Goal: Task Accomplishment & Management: Use online tool/utility

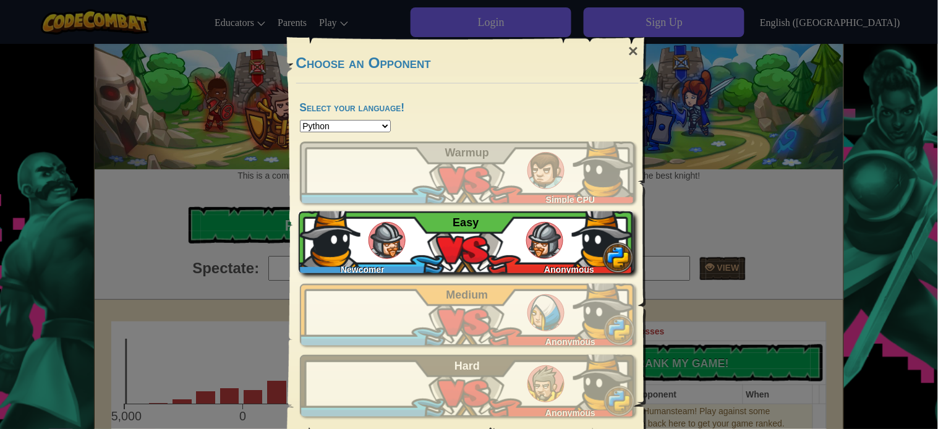
click at [456, 223] on span "Easy" at bounding box center [466, 222] width 26 height 12
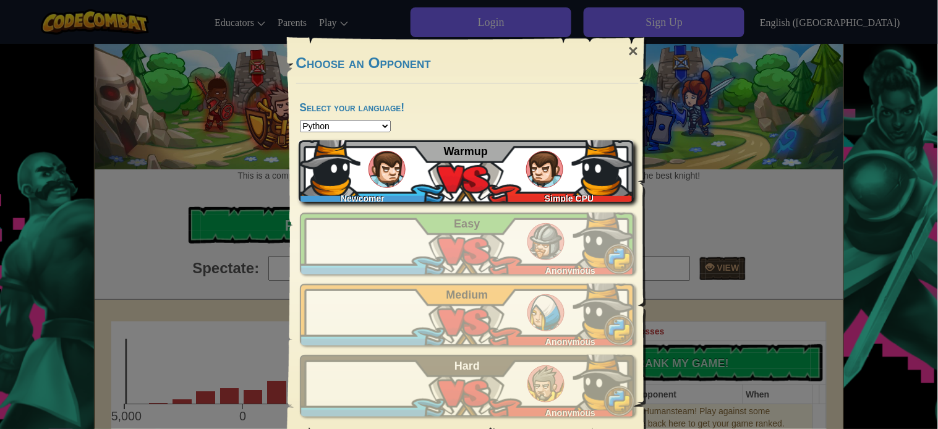
click at [445, 150] on span "Warmup" at bounding box center [466, 151] width 44 height 12
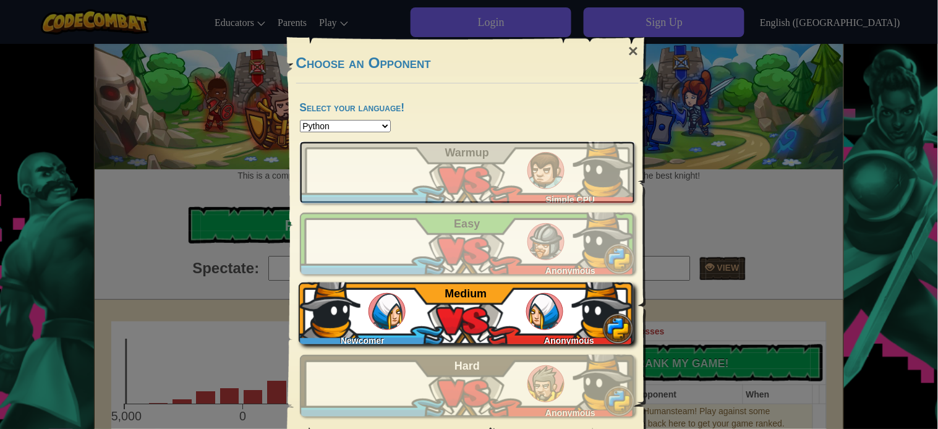
scroll to position [13, 0]
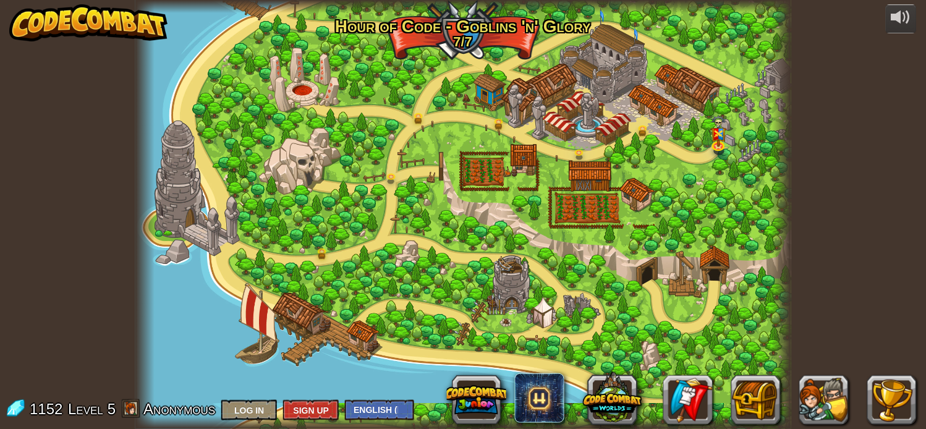
click at [594, 112] on div at bounding box center [463, 214] width 657 height 429
click at [471, 40] on div at bounding box center [463, 214] width 657 height 429
click at [755, 402] on button at bounding box center [755, 399] width 49 height 49
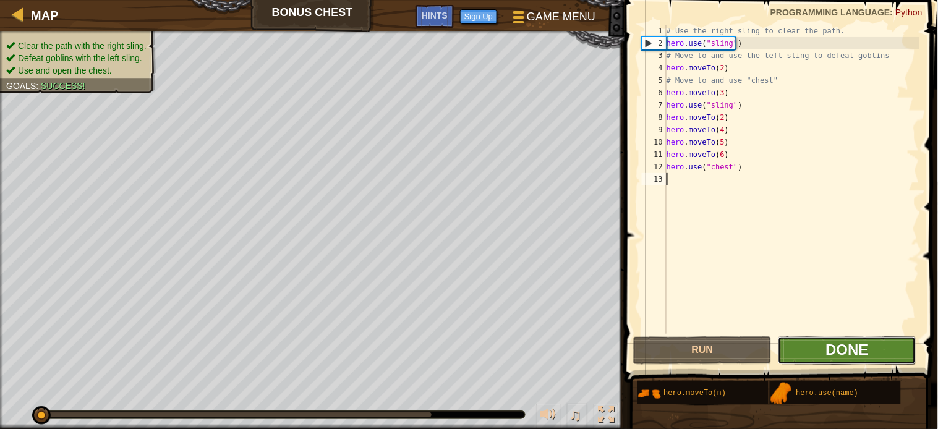
click at [830, 344] on span "Done" at bounding box center [847, 349] width 43 height 17
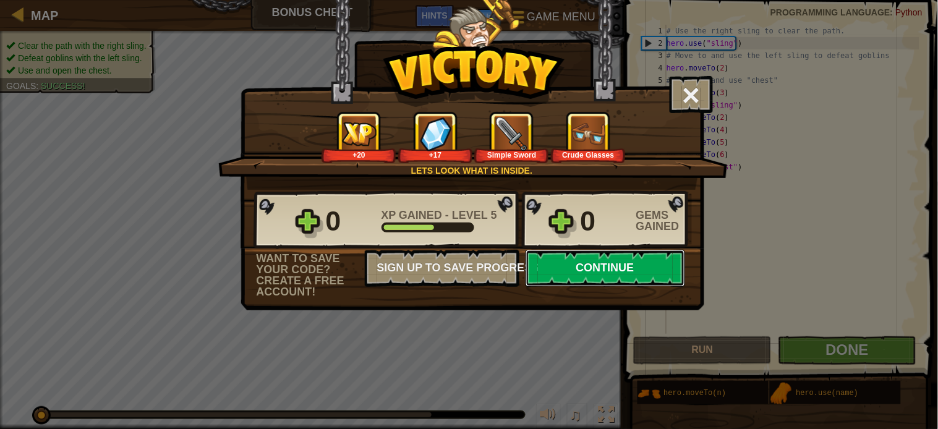
click at [614, 287] on button "Continue" at bounding box center [606, 268] width 160 height 37
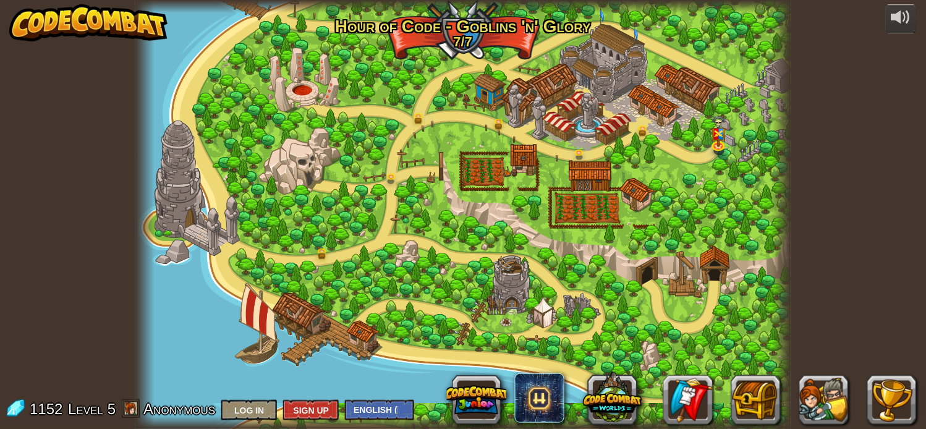
click at [577, 98] on div at bounding box center [463, 214] width 657 height 429
click at [590, 200] on div at bounding box center [463, 214] width 657 height 429
click at [691, 268] on div at bounding box center [463, 213] width 657 height 429
click at [479, 39] on div at bounding box center [463, 213] width 657 height 429
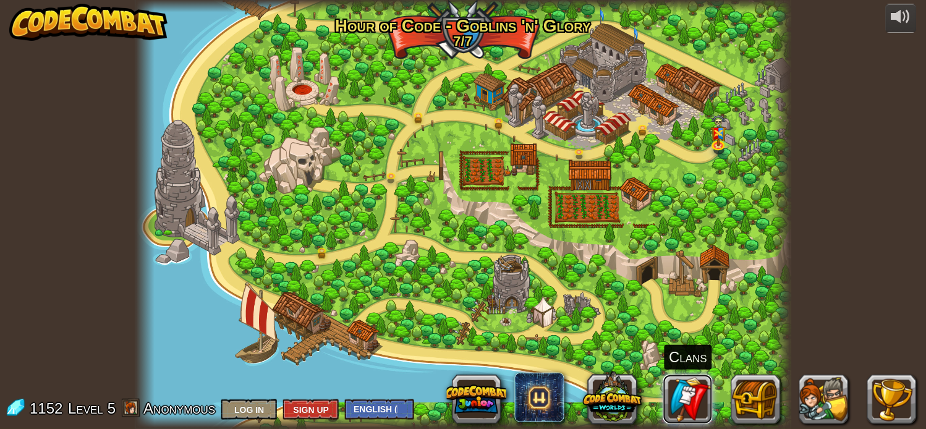
click at [681, 404] on link at bounding box center [687, 399] width 49 height 49
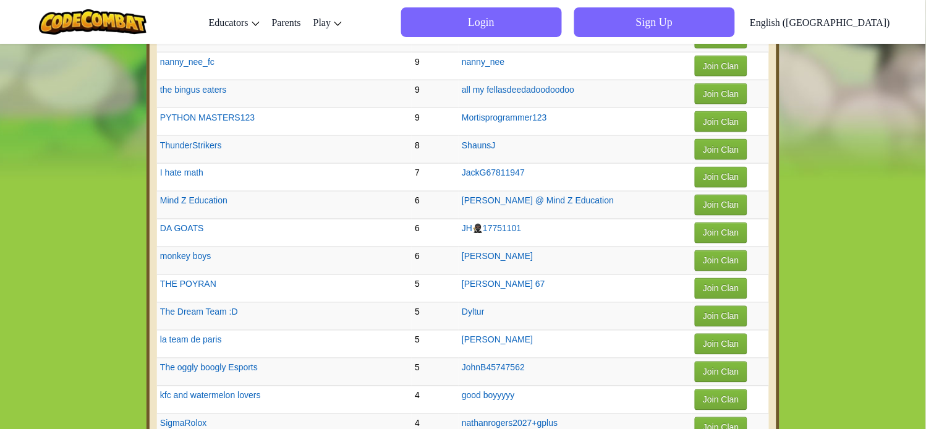
scroll to position [549, 0]
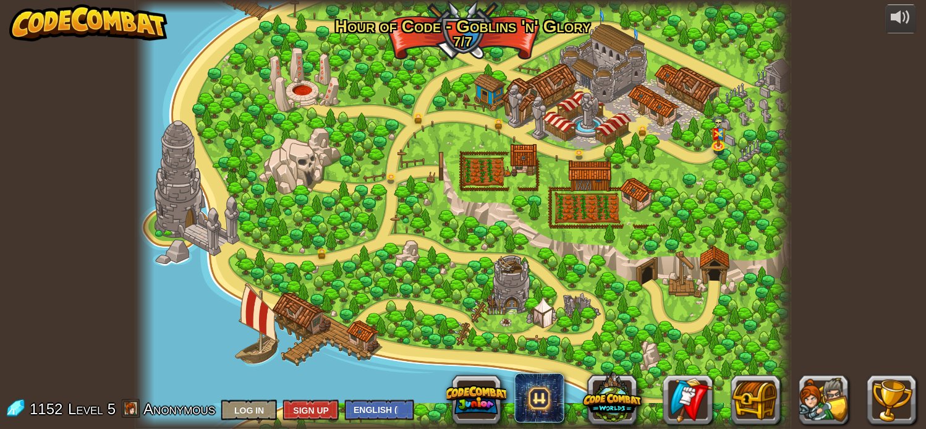
click at [580, 219] on div at bounding box center [463, 214] width 657 height 429
click at [579, 195] on div at bounding box center [463, 214] width 657 height 429
drag, startPoint x: 689, startPoint y: 276, endPoint x: 696, endPoint y: 283, distance: 9.6
click at [691, 280] on div at bounding box center [463, 214] width 657 height 429
click at [707, 223] on div at bounding box center [463, 214] width 657 height 429
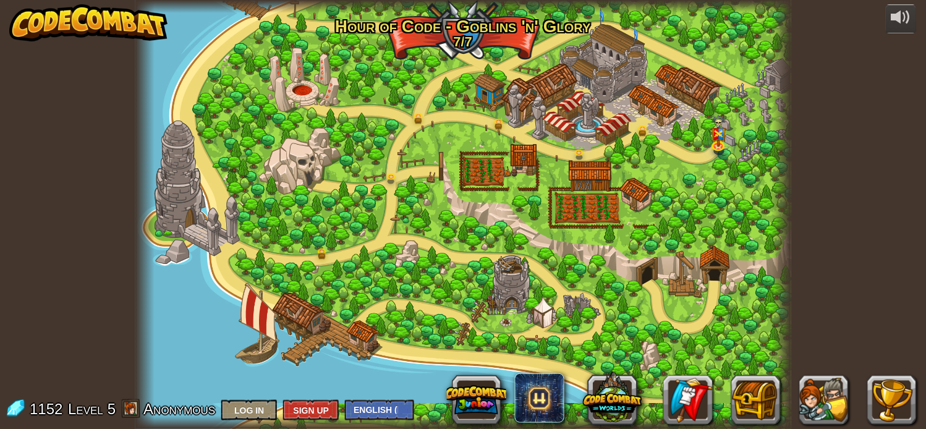
click at [603, 132] on div at bounding box center [463, 214] width 657 height 429
click at [545, 108] on div at bounding box center [463, 214] width 657 height 429
drag, startPoint x: 478, startPoint y: 77, endPoint x: 498, endPoint y: 48, distance: 35.0
click at [478, 76] on div at bounding box center [463, 214] width 657 height 429
drag, startPoint x: 500, startPoint y: 38, endPoint x: 490, endPoint y: 35, distance: 9.8
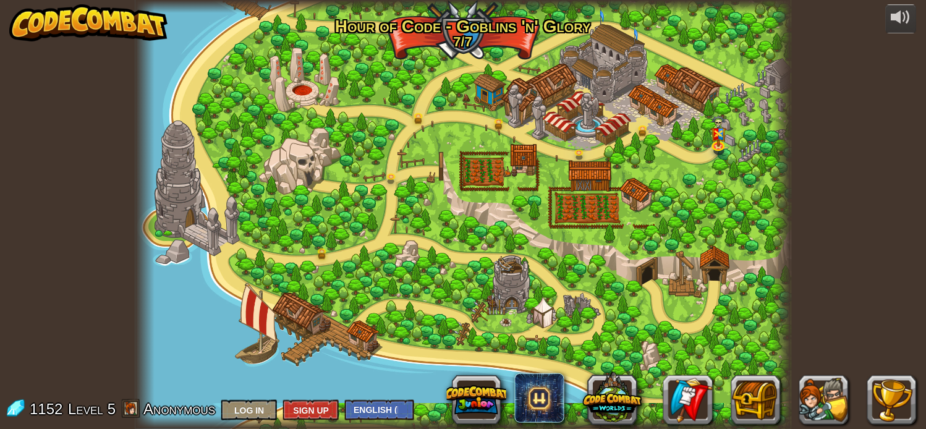
click at [497, 37] on div at bounding box center [463, 214] width 657 height 429
drag, startPoint x: 438, startPoint y: 29, endPoint x: 417, endPoint y: 83, distance: 57.5
click at [433, 38] on div at bounding box center [463, 214] width 657 height 429
drag, startPoint x: 447, startPoint y: 104, endPoint x: 681, endPoint y: 76, distance: 235.3
click at [549, 96] on div at bounding box center [463, 214] width 657 height 429
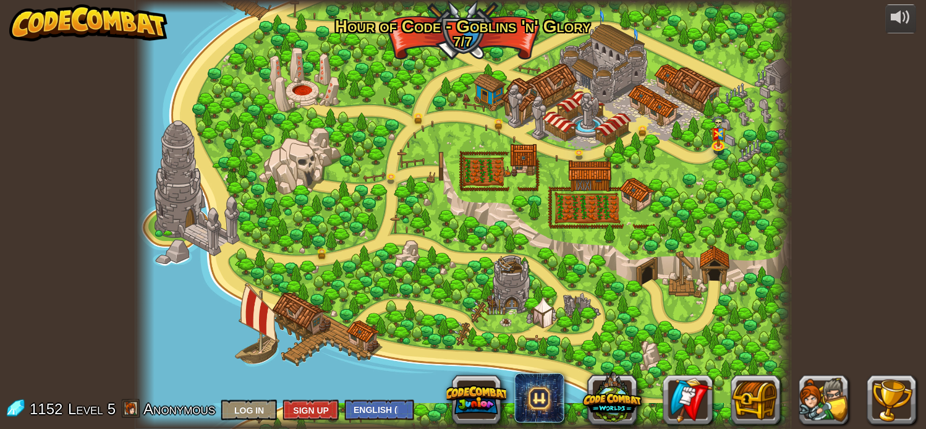
click at [681, 75] on div at bounding box center [463, 214] width 657 height 429
drag, startPoint x: 619, startPoint y: 183, endPoint x: 560, endPoint y: 199, distance: 62.1
click at [575, 195] on div at bounding box center [463, 214] width 657 height 429
drag, startPoint x: 412, startPoint y: 273, endPoint x: 433, endPoint y: 321, distance: 53.4
click at [411, 295] on div at bounding box center [463, 214] width 657 height 429
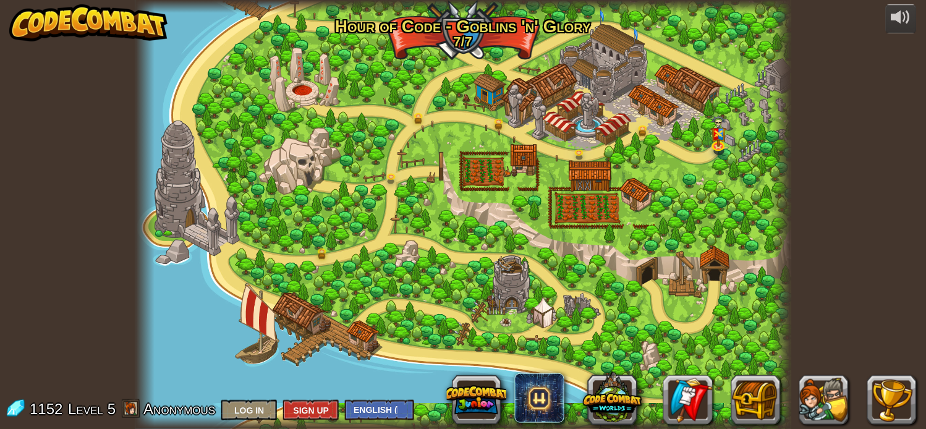
drag, startPoint x: 477, startPoint y: 336, endPoint x: 485, endPoint y: 341, distance: 9.4
click at [485, 341] on div at bounding box center [463, 214] width 657 height 429
click at [888, 409] on button at bounding box center [891, 399] width 49 height 49
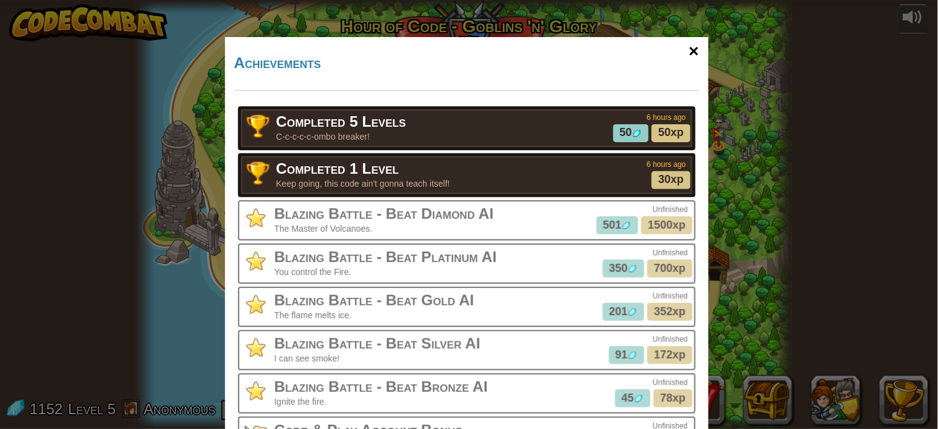
click at [684, 51] on div "×" at bounding box center [693, 51] width 28 height 36
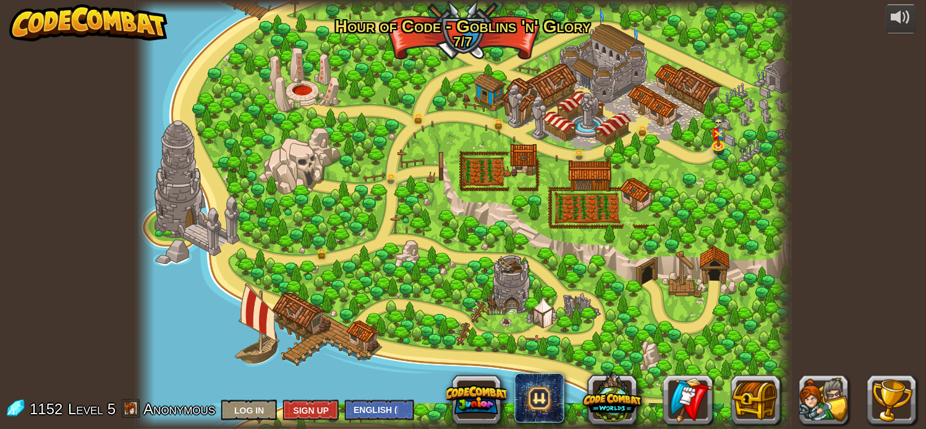
click at [493, 68] on div at bounding box center [463, 214] width 657 height 429
click at [578, 179] on div at bounding box center [463, 214] width 657 height 429
click at [749, 404] on button at bounding box center [755, 399] width 49 height 49
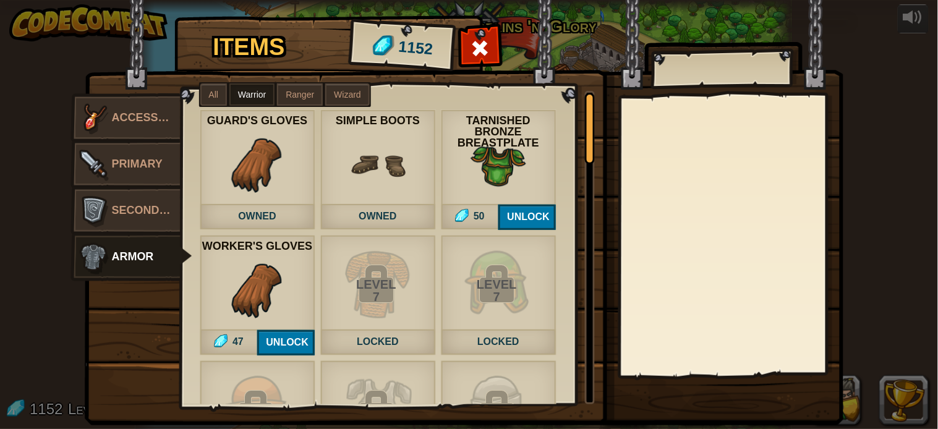
click at [275, 192] on img at bounding box center [257, 165] width 56 height 56
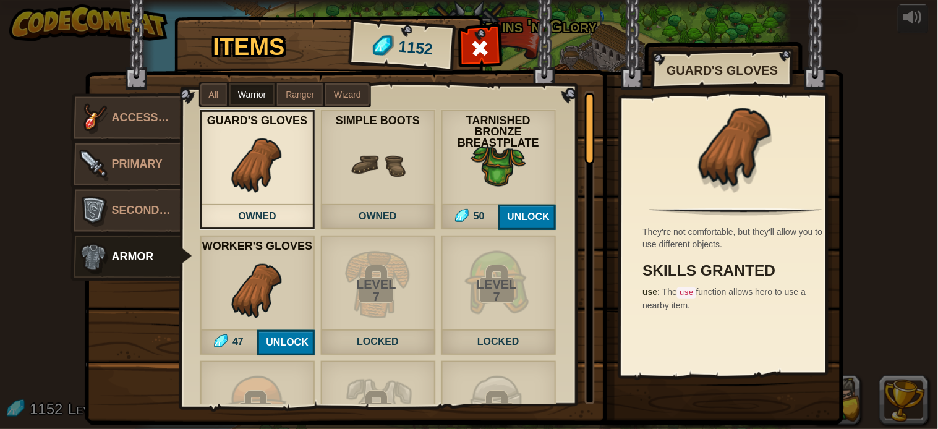
click at [665, 202] on div at bounding box center [736, 153] width 216 height 101
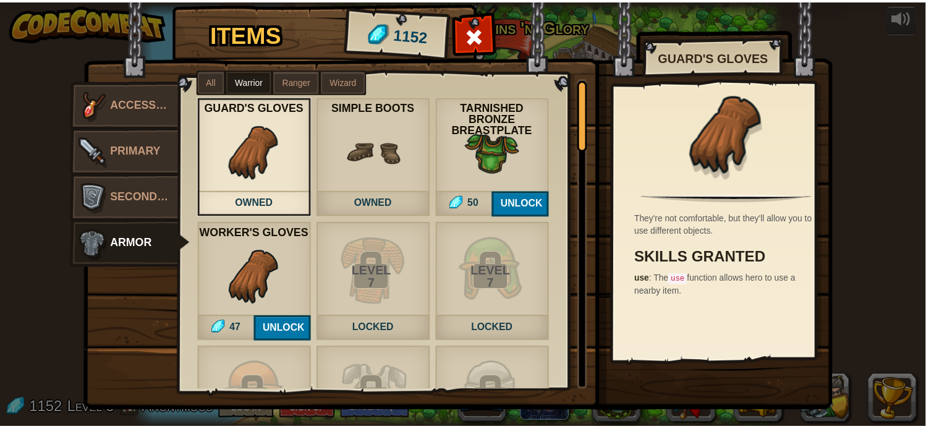
scroll to position [15, 0]
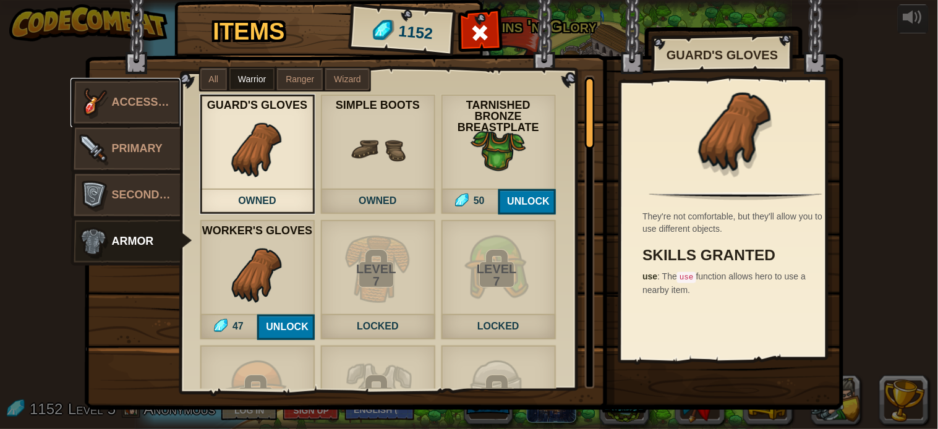
click at [121, 96] on span "Accessories" at bounding box center [152, 102] width 81 height 12
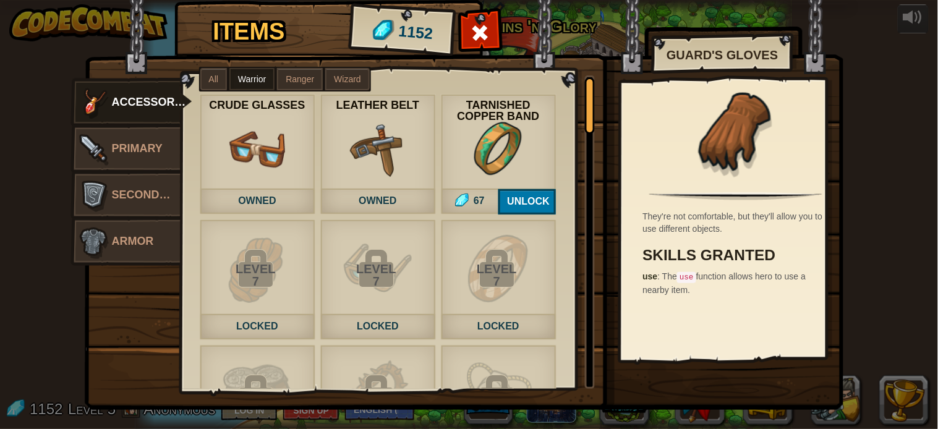
click at [384, 138] on img at bounding box center [378, 150] width 56 height 56
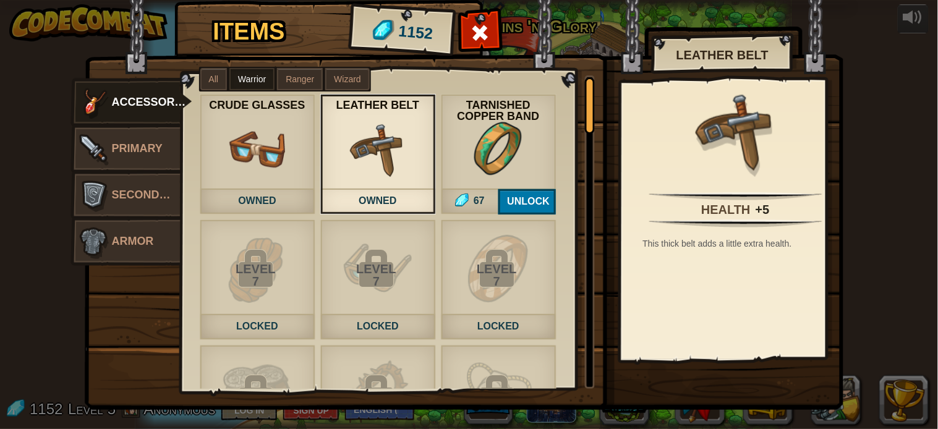
click at [655, 126] on div at bounding box center [736, 138] width 216 height 101
click at [739, 53] on h2 "Leather Belt" at bounding box center [723, 55] width 116 height 14
click at [470, 32] on span at bounding box center [480, 33] width 20 height 20
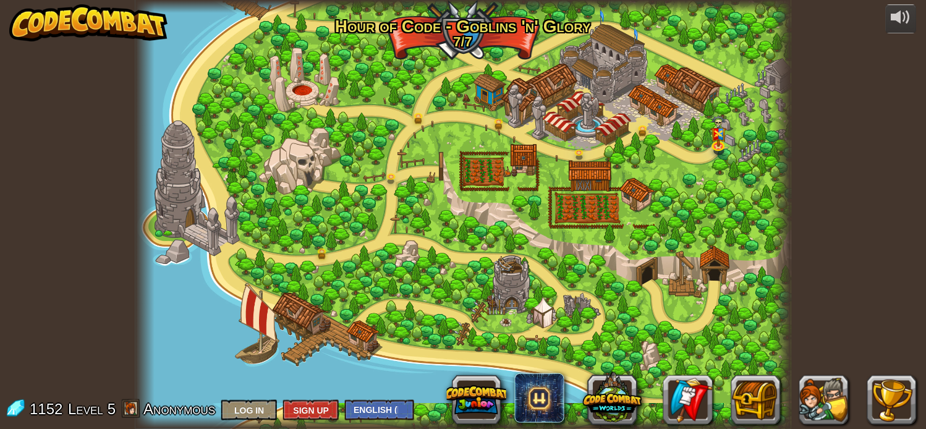
click at [318, 83] on div at bounding box center [463, 214] width 657 height 429
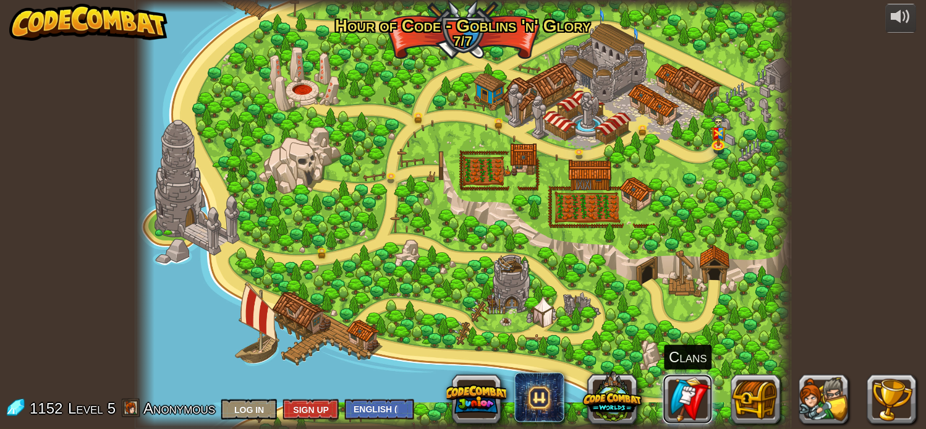
click at [686, 402] on link at bounding box center [687, 399] width 49 height 49
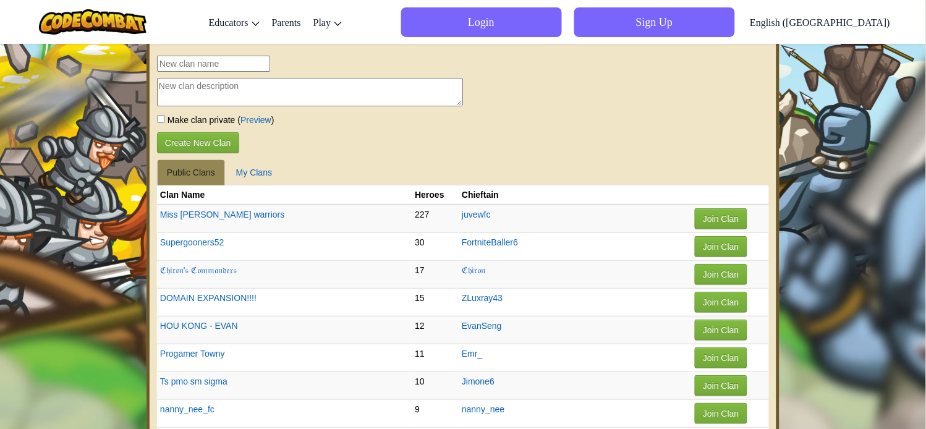
drag, startPoint x: 839, startPoint y: 112, endPoint x: 827, endPoint y: 121, distance: 14.6
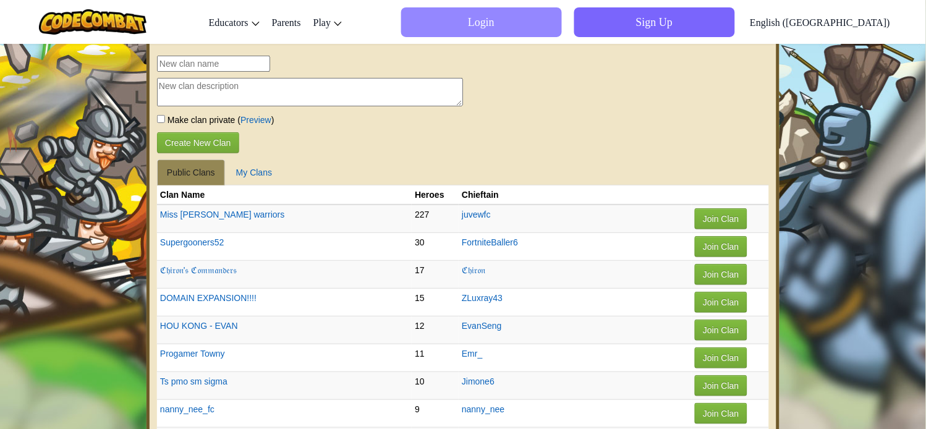
click at [562, 20] on span "Login" at bounding box center [481, 22] width 161 height 30
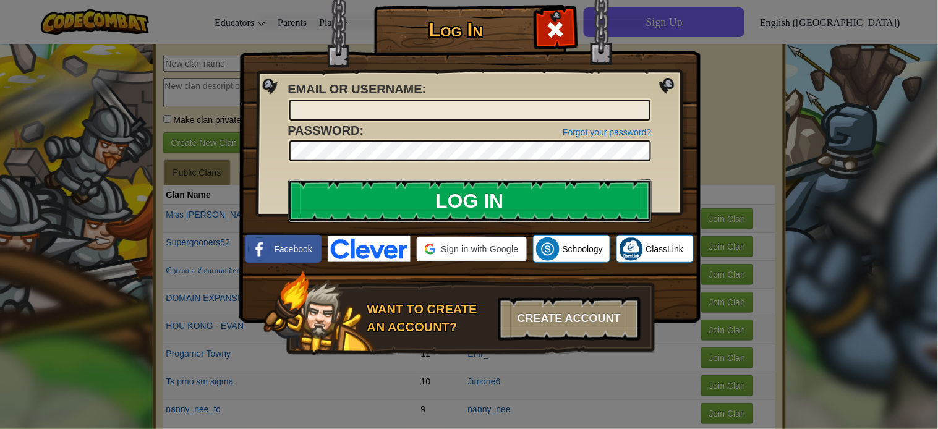
click at [487, 205] on input "Log In" at bounding box center [470, 200] width 364 height 43
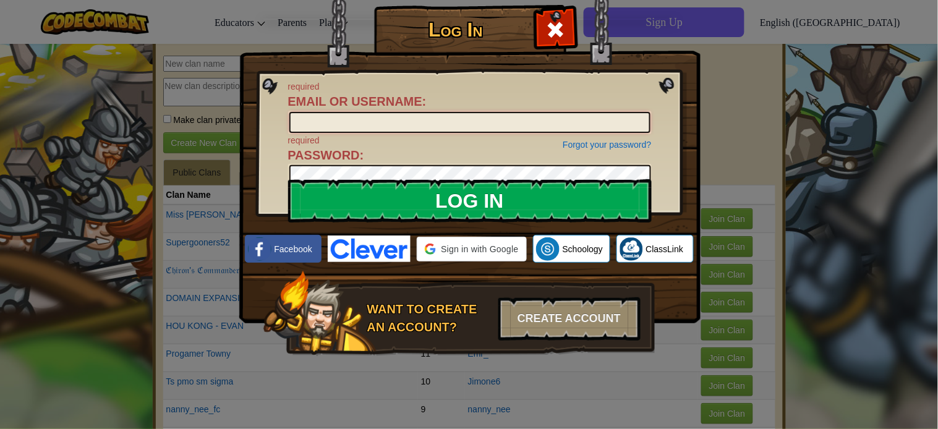
type input "omaromar"
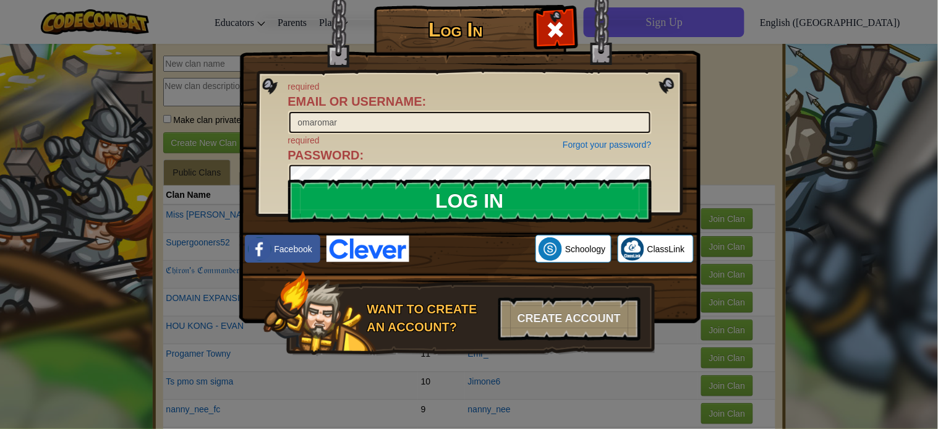
click at [487, 199] on input "Log In" at bounding box center [470, 200] width 364 height 43
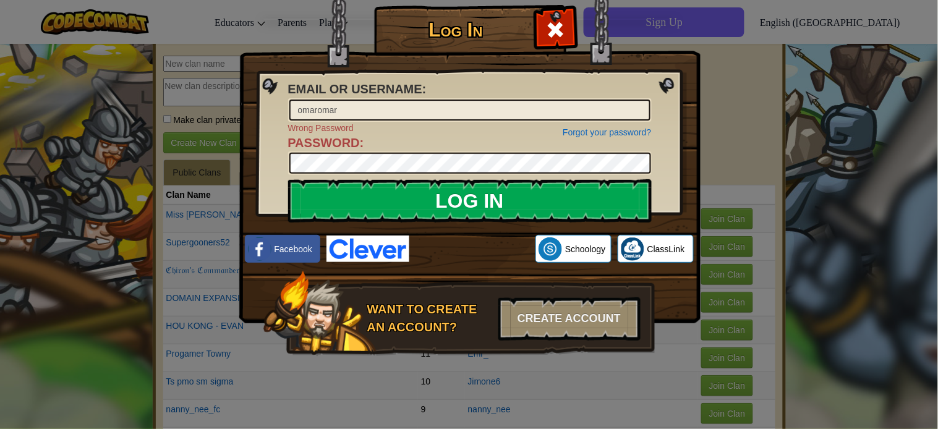
click at [512, 193] on input "Log In" at bounding box center [470, 200] width 364 height 43
click at [542, 313] on div "Create Account" at bounding box center [569, 318] width 142 height 43
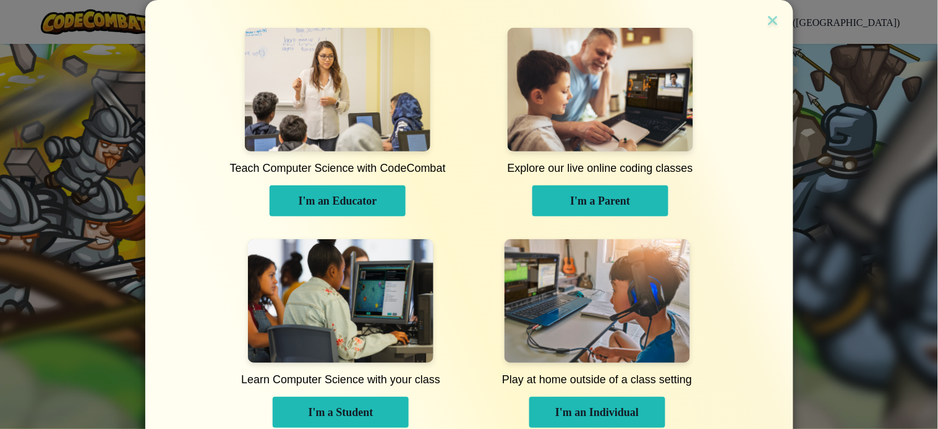
click at [307, 405] on button "I'm a Student" at bounding box center [341, 412] width 136 height 31
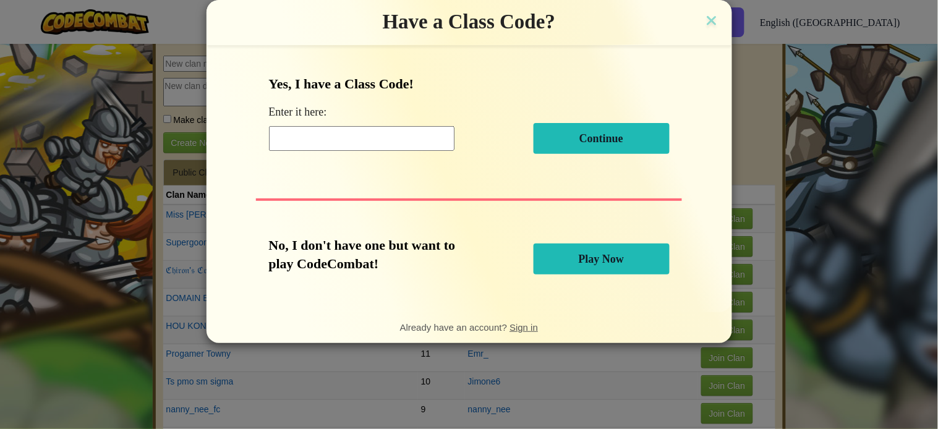
click at [596, 263] on span "Play Now" at bounding box center [602, 259] width 46 height 12
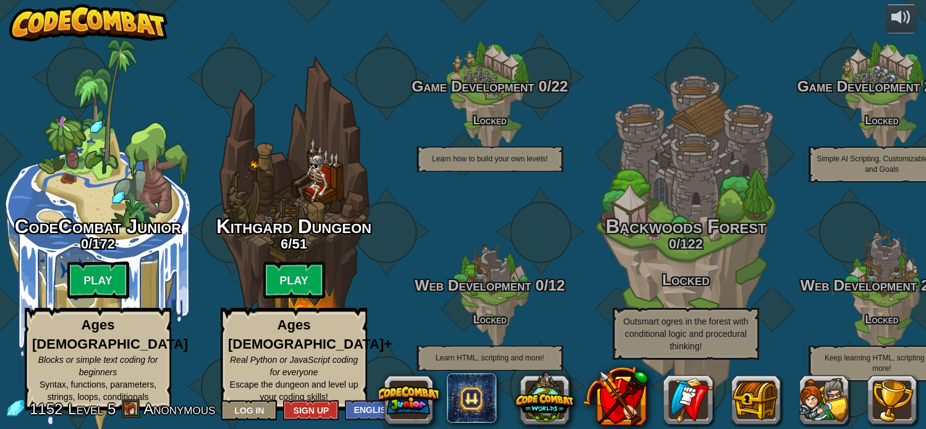
click at [287, 294] on btn "Play" at bounding box center [294, 280] width 62 height 37
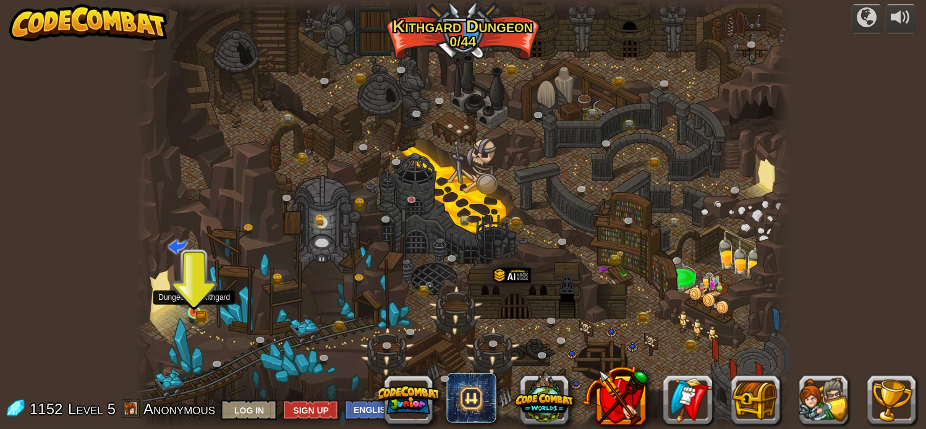
click at [199, 306] on div at bounding box center [194, 312] width 13 height 13
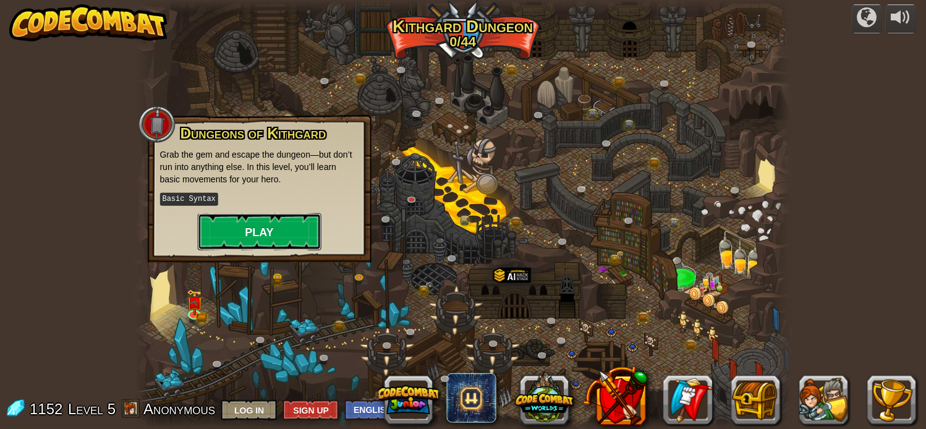
click at [246, 240] on button "Play" at bounding box center [260, 231] width 124 height 37
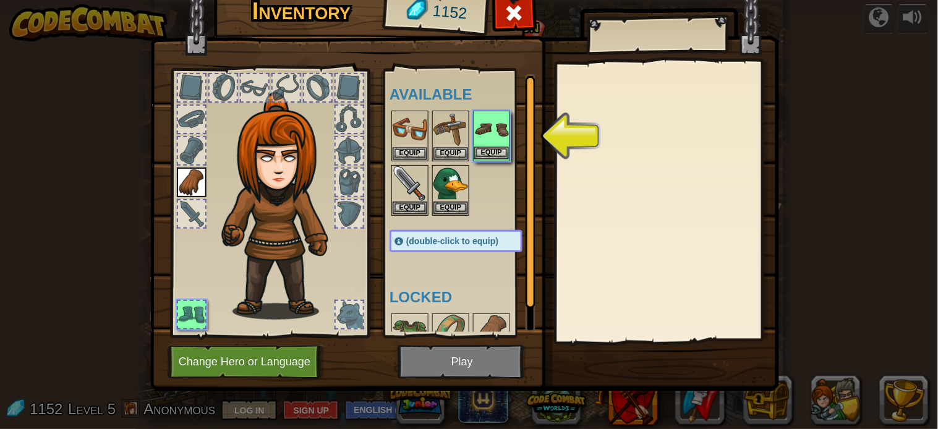
click at [502, 135] on img at bounding box center [491, 129] width 35 height 35
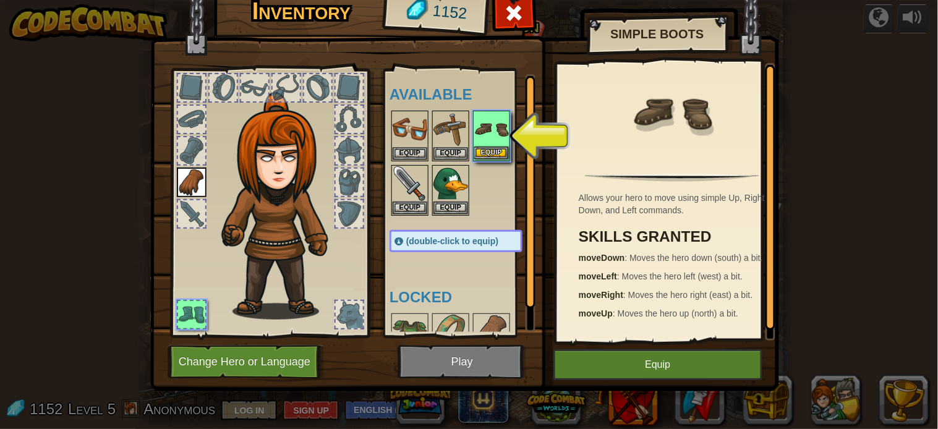
click at [508, 129] on div "Equip" at bounding box center [491, 136] width 37 height 51
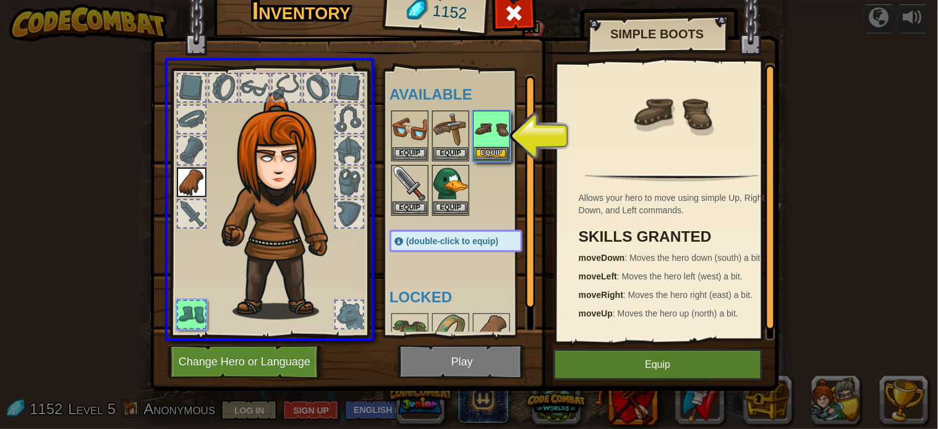
drag, startPoint x: 495, startPoint y: 130, endPoint x: 351, endPoint y: 171, distance: 149.6
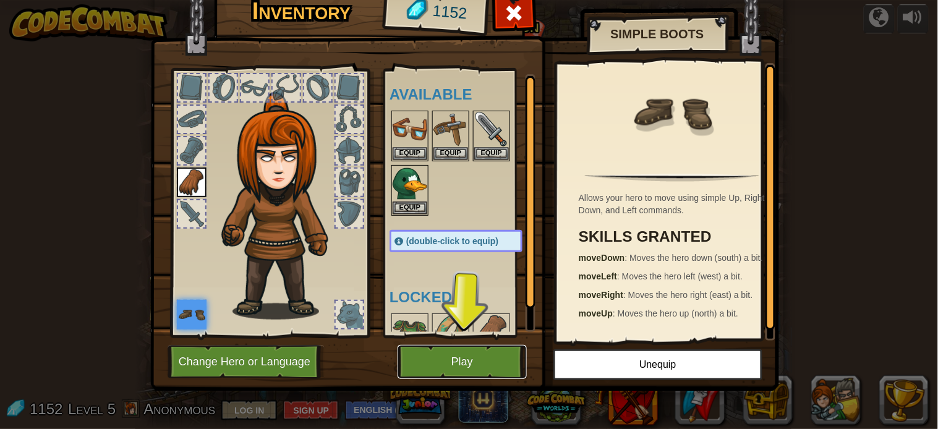
click at [436, 351] on button "Play" at bounding box center [462, 362] width 129 height 34
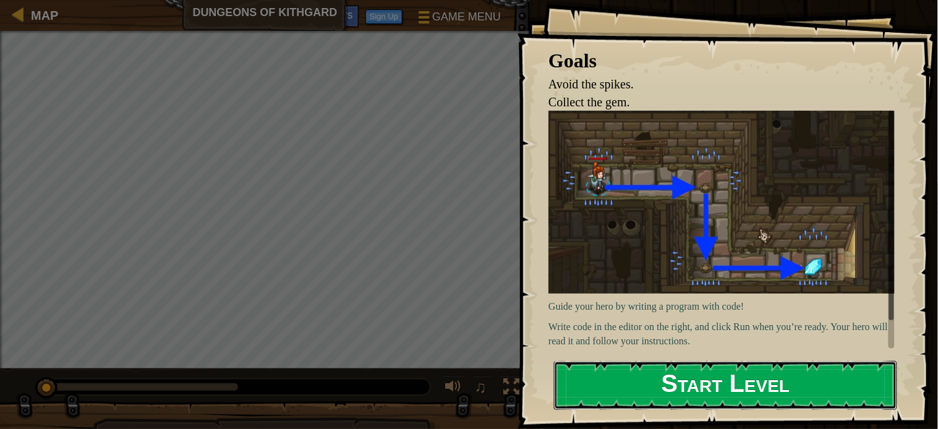
click at [679, 374] on button "Start Level" at bounding box center [725, 385] width 343 height 49
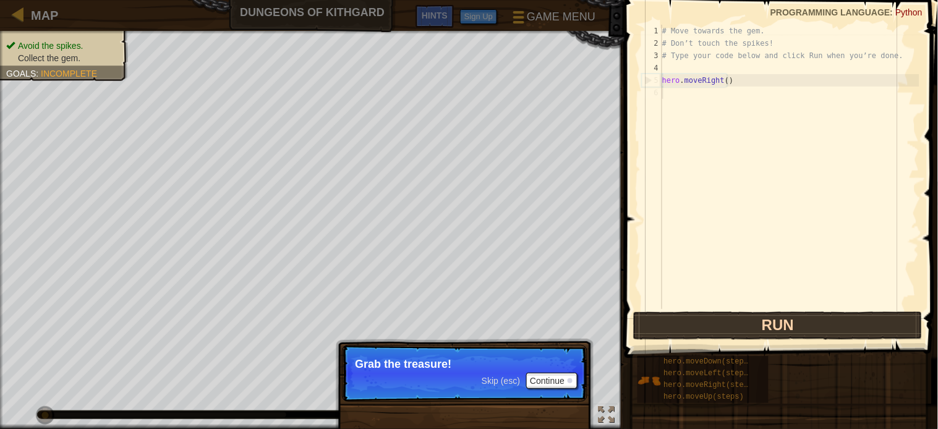
click at [738, 320] on button "Run" at bounding box center [777, 326] width 289 height 28
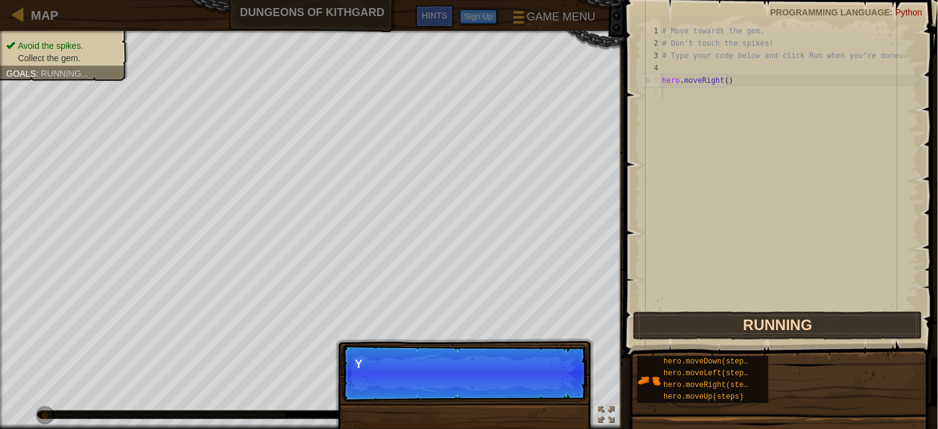
scroll to position [5, 0]
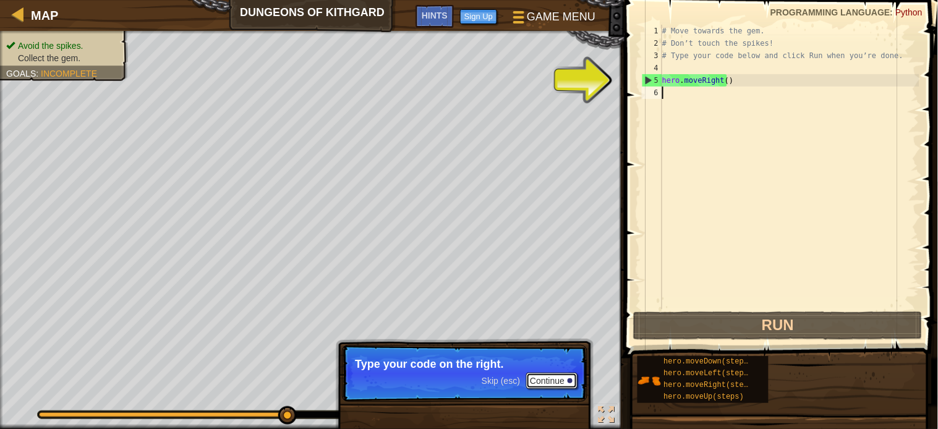
click at [542, 381] on button "Continue" at bounding box center [551, 381] width 51 height 16
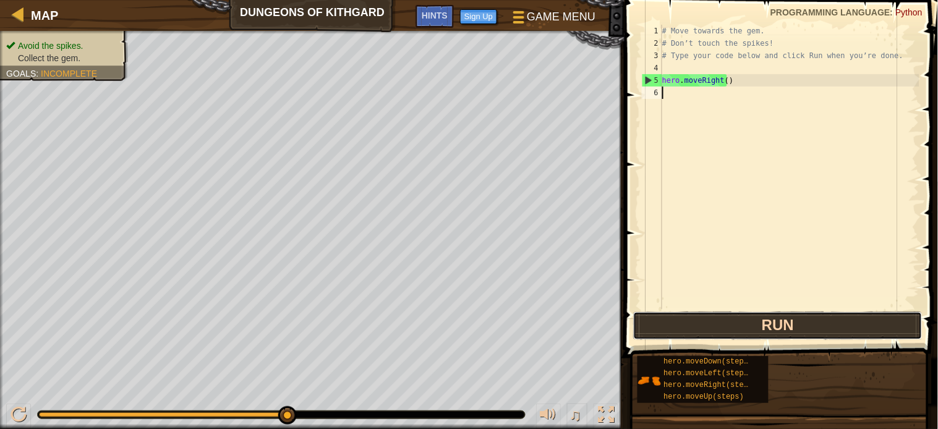
click at [773, 319] on button "Run" at bounding box center [777, 326] width 289 height 28
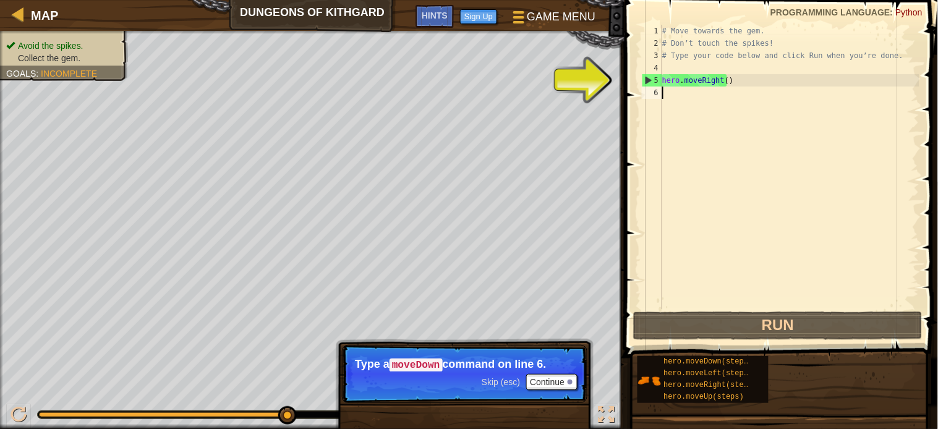
click at [675, 91] on div "# Move towards the gem. # Don’t touch the spikes! # Type your code below and cl…" at bounding box center [790, 179] width 260 height 309
type textarea "h"
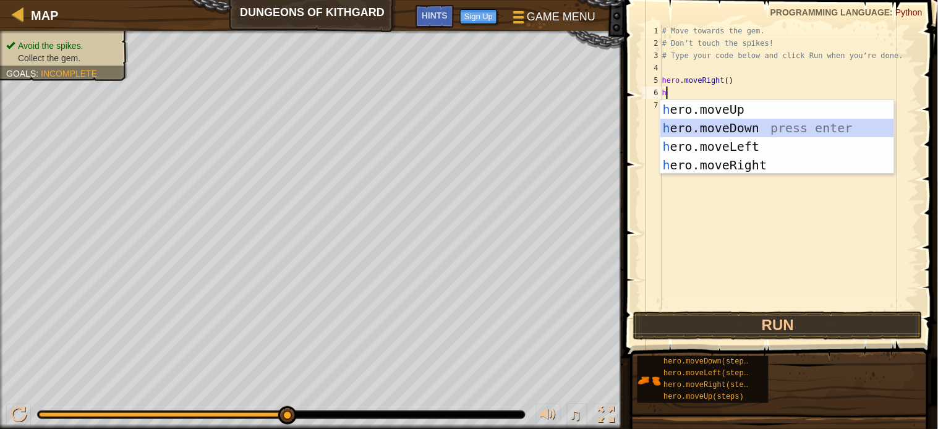
click at [713, 132] on div "h ero.moveUp press enter h ero.moveDown press enter h ero.moveLeft press enter …" at bounding box center [777, 155] width 234 height 111
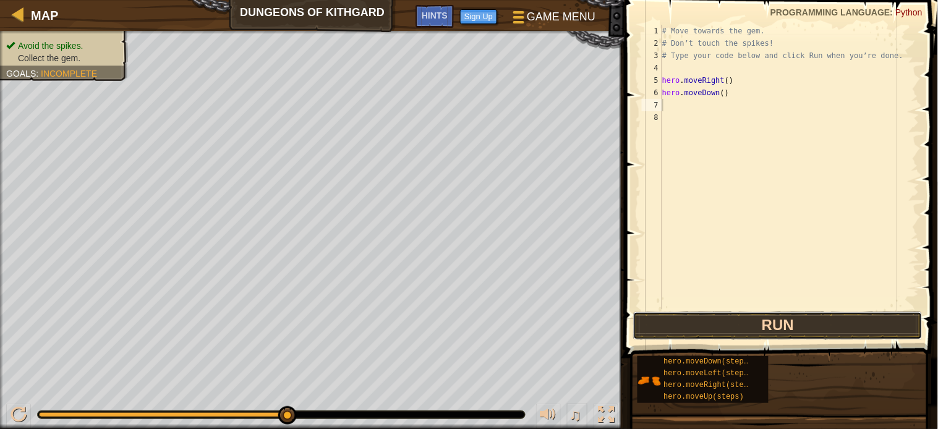
click at [746, 325] on button "Run" at bounding box center [777, 326] width 289 height 28
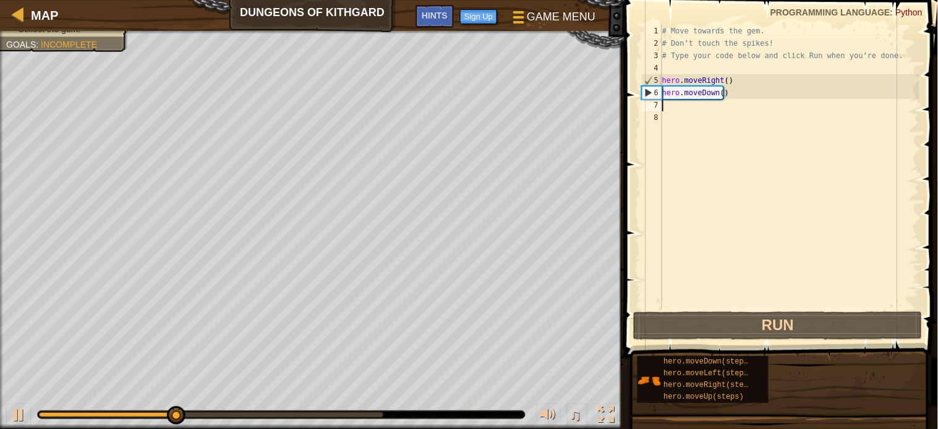
click at [684, 113] on div "# Move towards the gem. # Don’t touch the spikes! # Type your code below and cl…" at bounding box center [790, 179] width 260 height 309
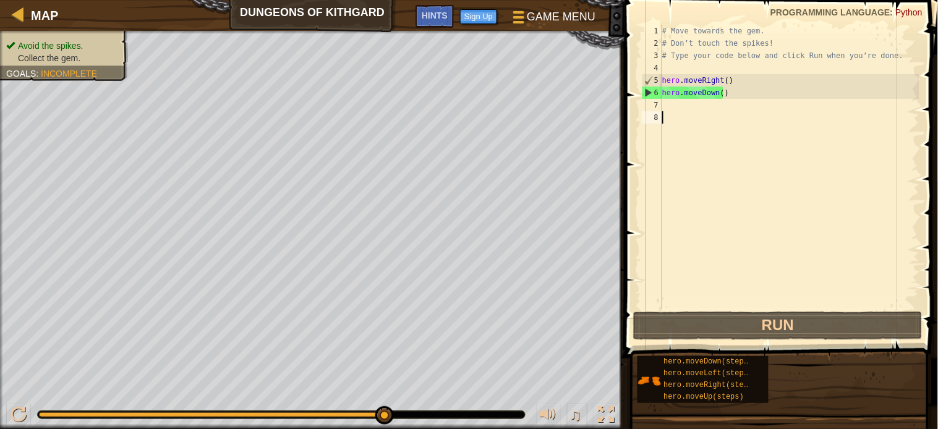
type textarea "h"
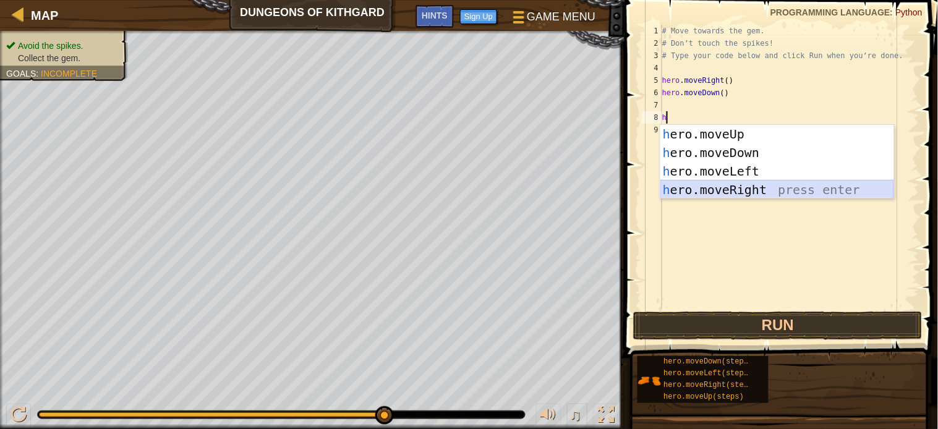
click at [751, 186] on div "h ero.moveUp press enter h ero.moveDown press enter h ero.moveLeft press enter …" at bounding box center [777, 180] width 234 height 111
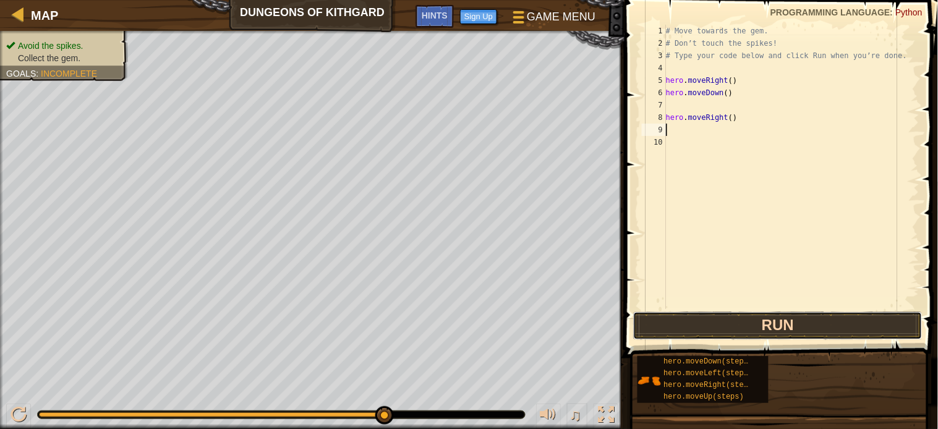
click at [780, 320] on button "Run" at bounding box center [777, 326] width 289 height 28
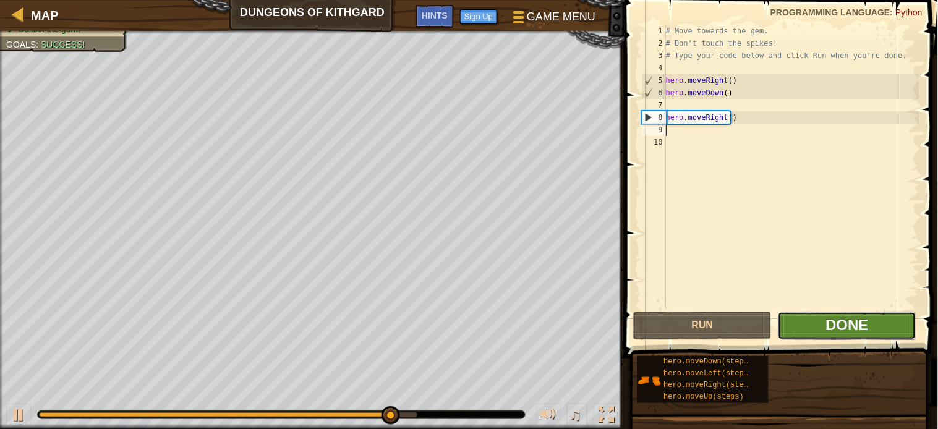
click at [835, 317] on span "Done" at bounding box center [847, 325] width 43 height 17
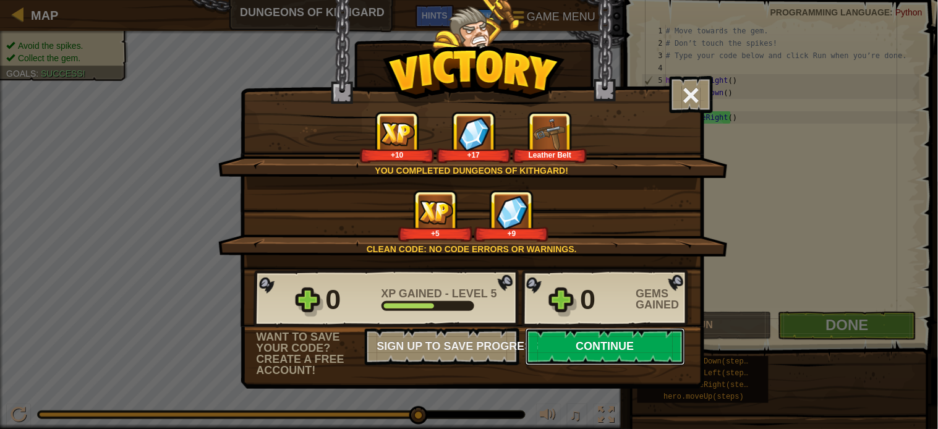
click at [597, 365] on button "Continue" at bounding box center [606, 346] width 160 height 37
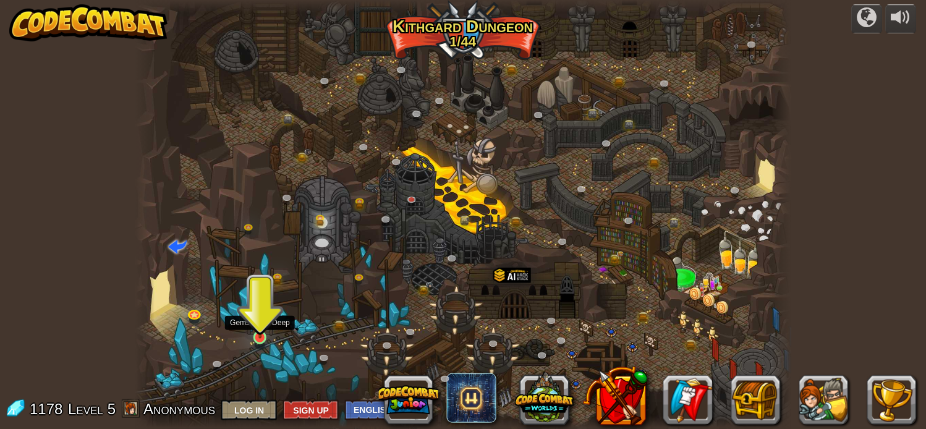
click at [256, 322] on img at bounding box center [260, 320] width 16 height 36
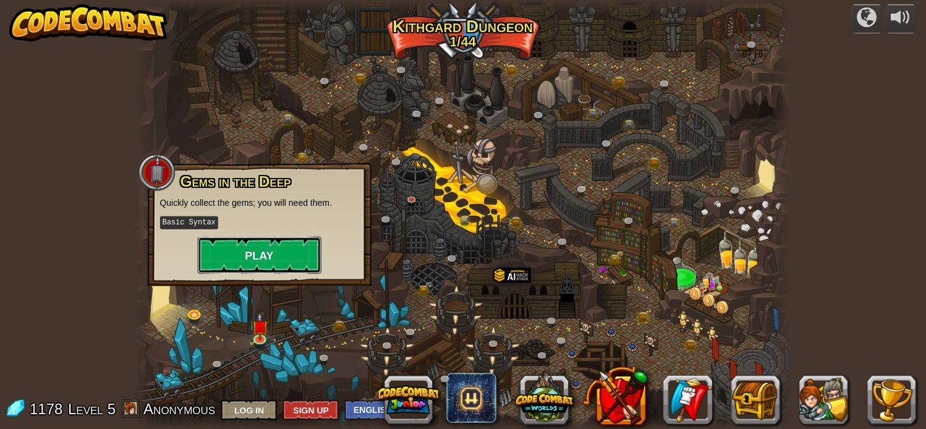
click at [266, 257] on button "Play" at bounding box center [260, 255] width 124 height 37
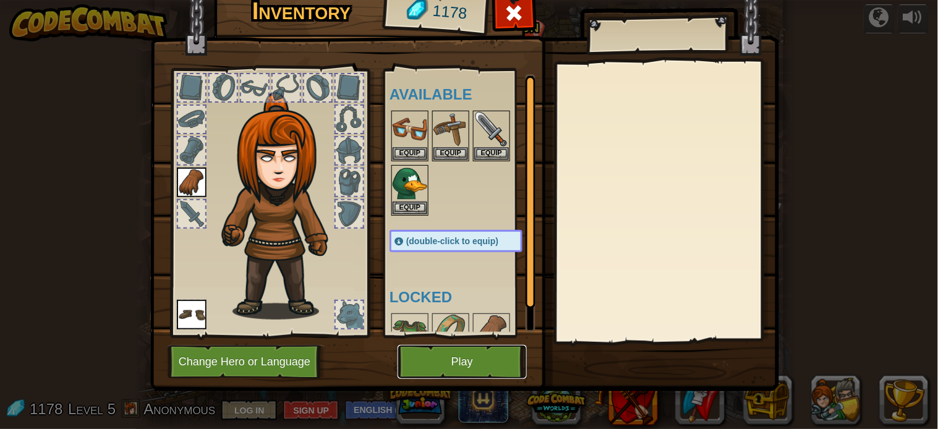
click at [443, 359] on button "Play" at bounding box center [462, 362] width 129 height 34
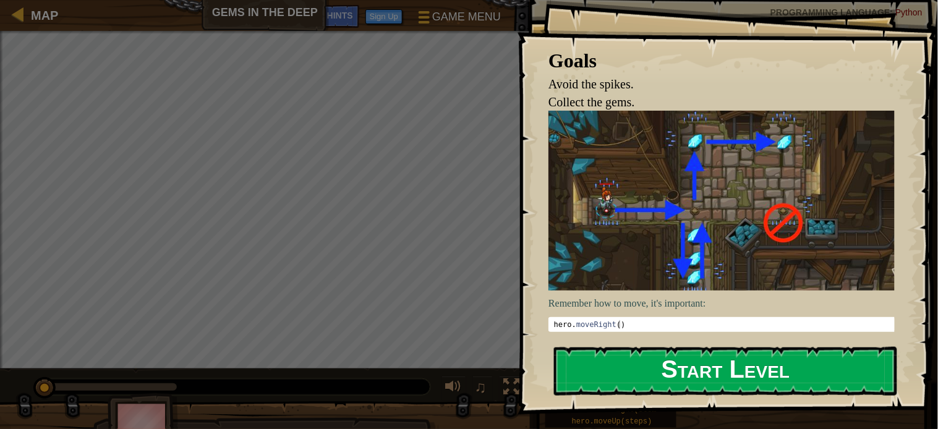
click at [699, 365] on button "Start Level" at bounding box center [725, 371] width 343 height 49
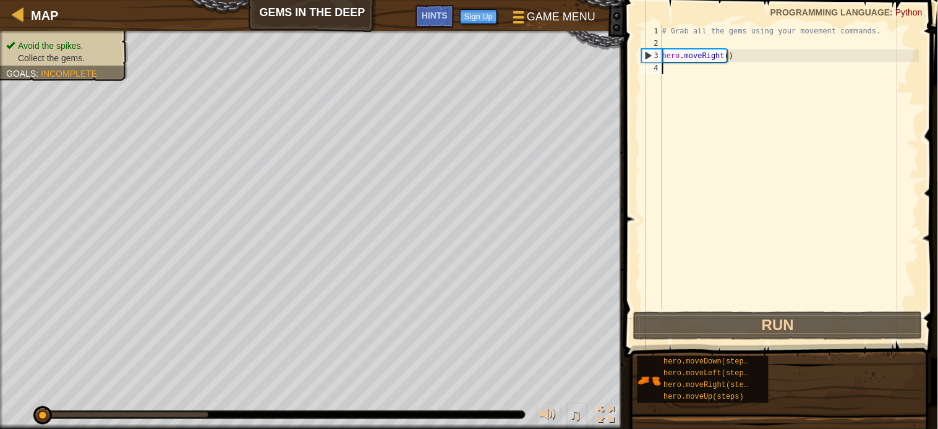
click at [674, 75] on div "# Grab all the gems using your movement commands. hero . moveRight ( )" at bounding box center [790, 179] width 260 height 309
type textarea "m"
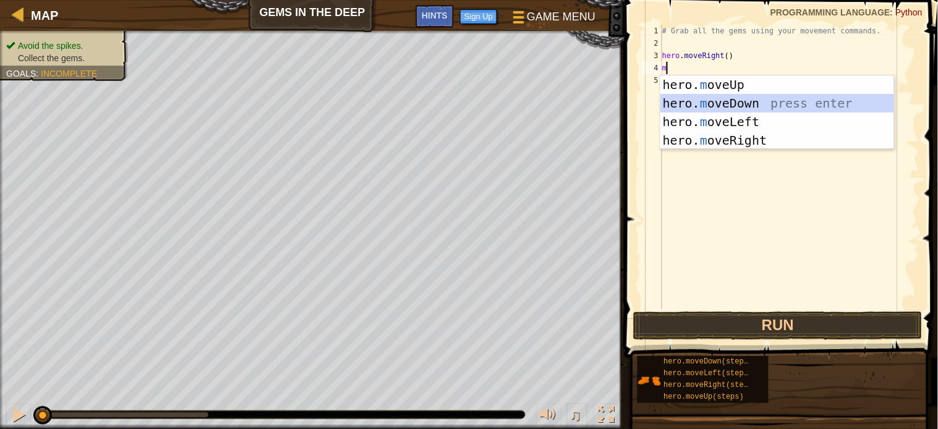
click at [675, 107] on div "hero. m oveUp press enter hero. m oveDown press enter hero. m oveLeft press ent…" at bounding box center [777, 130] width 234 height 111
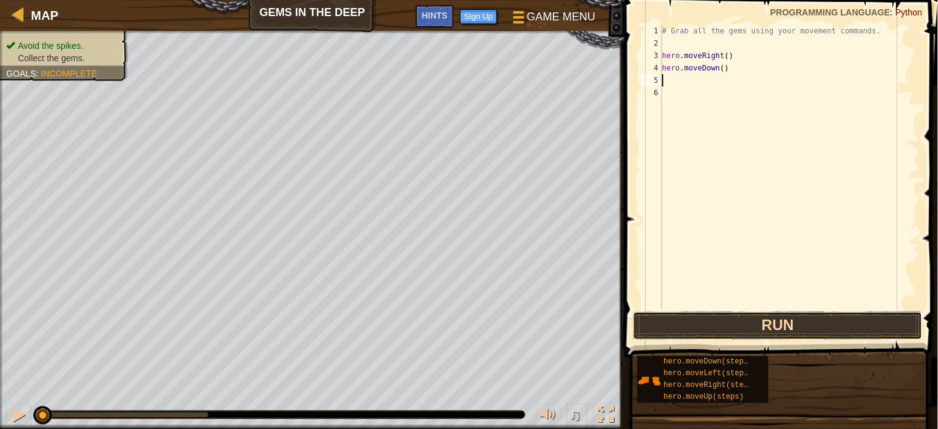
click at [783, 321] on button "Run" at bounding box center [777, 326] width 289 height 28
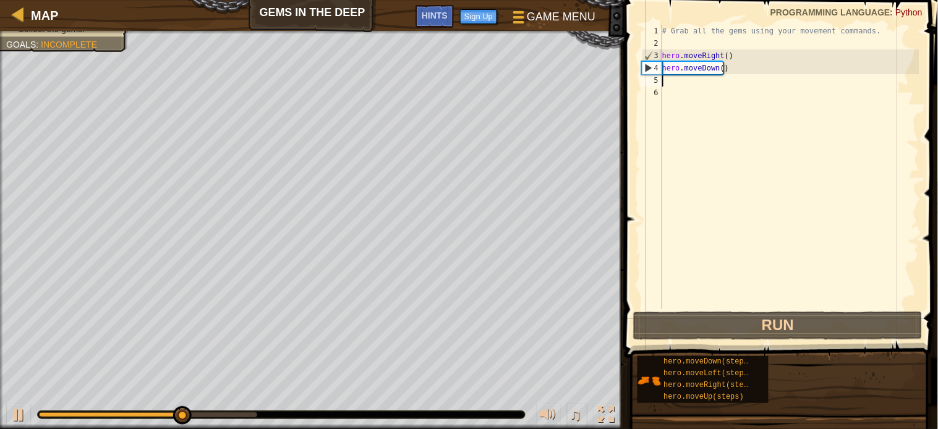
click at [674, 84] on div "# Grab all the gems using your movement commands. hero . moveRight ( ) hero . m…" at bounding box center [790, 179] width 260 height 309
type textarea "m"
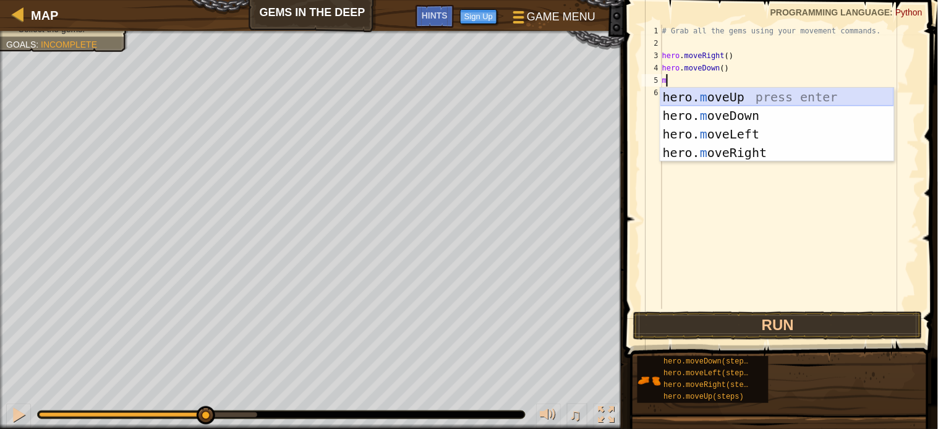
click at [718, 96] on div "hero. m oveUp press enter hero. m oveDown press enter hero. m oveLeft press ent…" at bounding box center [777, 143] width 234 height 111
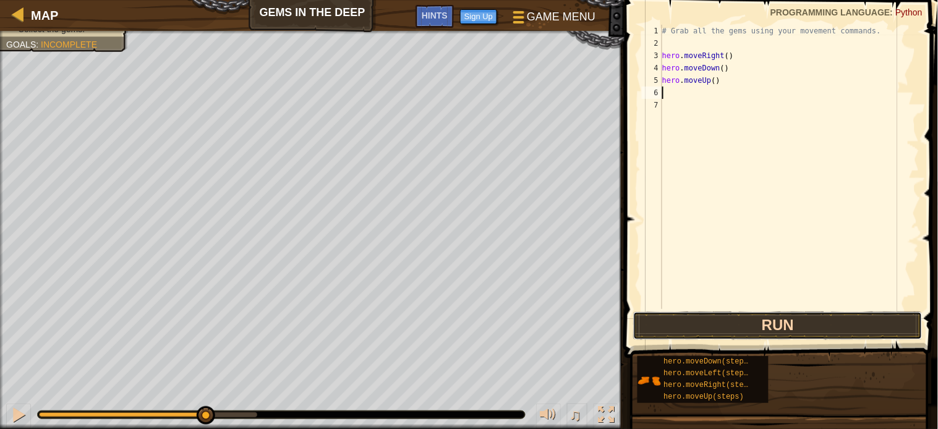
click at [770, 319] on button "Run" at bounding box center [777, 326] width 289 height 28
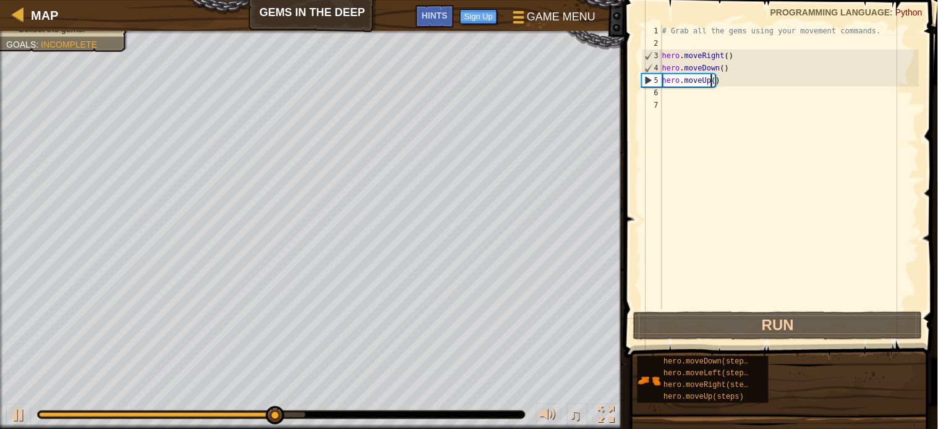
click at [712, 77] on div "# Grab all the gems using your movement commands. hero . moveRight ( ) hero . m…" at bounding box center [790, 179] width 260 height 309
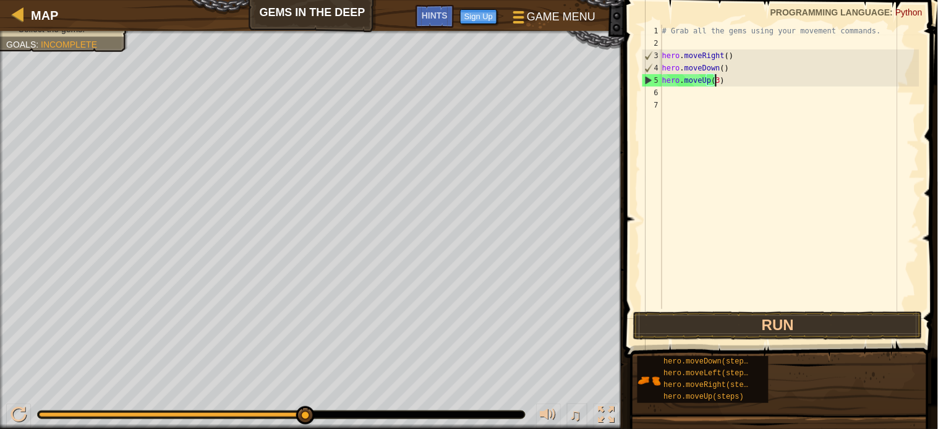
scroll to position [5, 3]
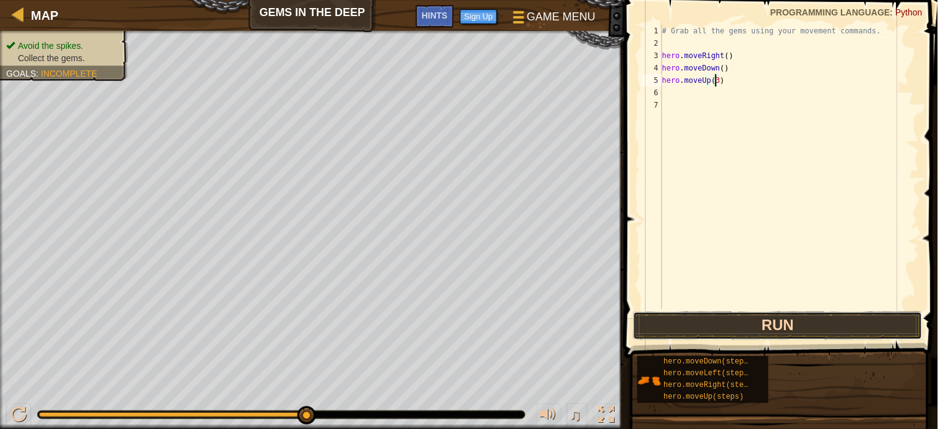
click at [788, 320] on button "Run" at bounding box center [777, 326] width 289 height 28
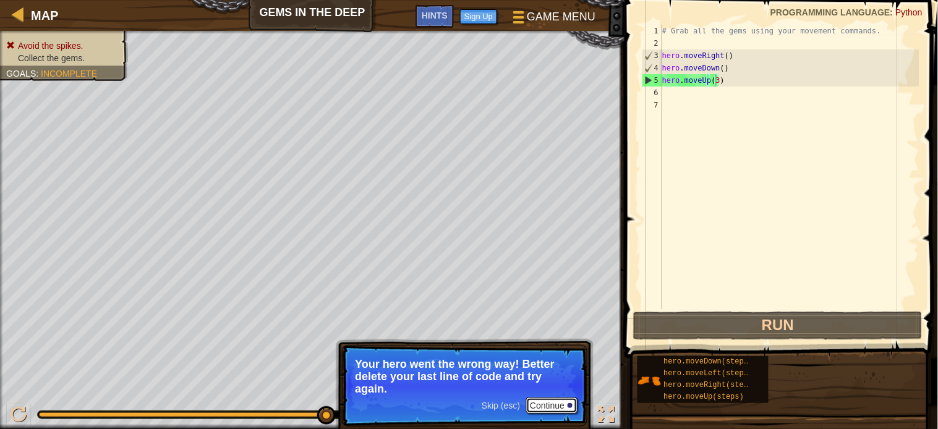
click at [550, 398] on button "Continue" at bounding box center [551, 406] width 51 height 16
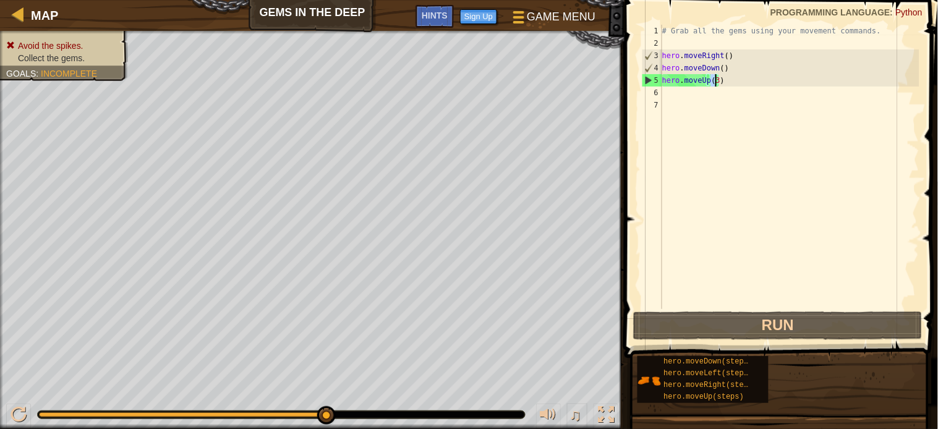
drag, startPoint x: 710, startPoint y: 79, endPoint x: 717, endPoint y: 77, distance: 7.8
click at [717, 77] on div "# Grab all the gems using your movement commands. hero . moveRight ( ) hero . m…" at bounding box center [790, 179] width 260 height 309
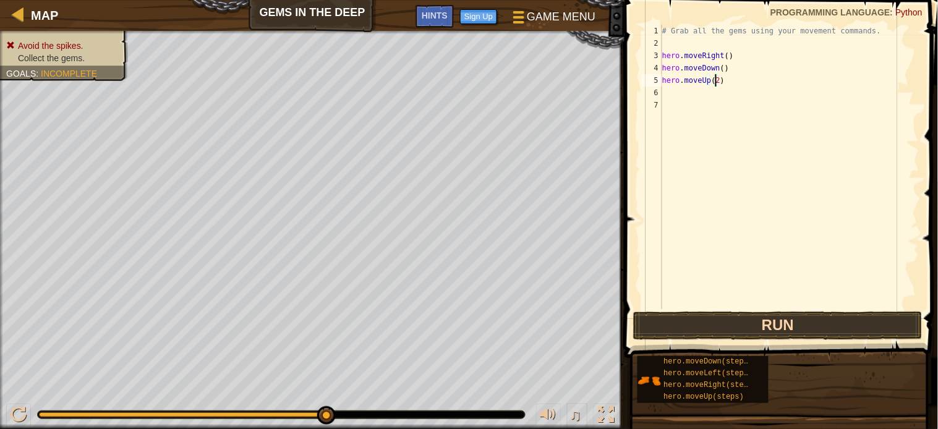
type textarea "hero.moveUp(2)"
click at [814, 325] on button "Run" at bounding box center [777, 326] width 289 height 28
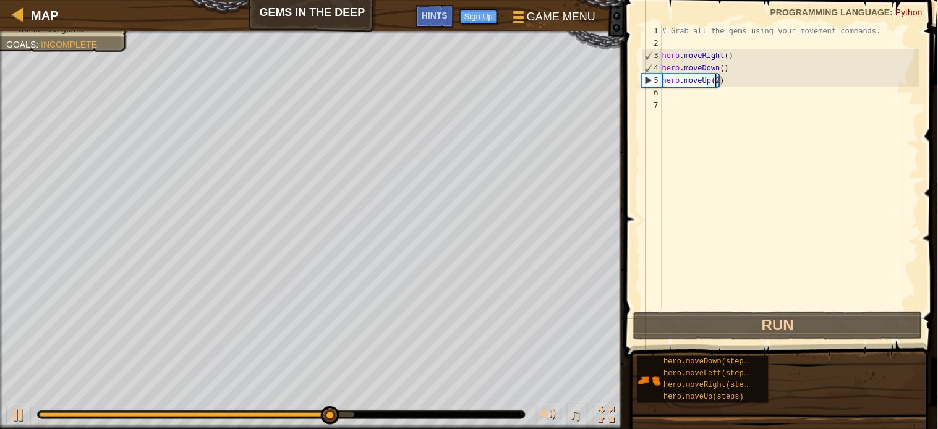
click at [671, 90] on div "# Grab all the gems using your movement commands. hero . moveRight ( ) hero . m…" at bounding box center [790, 179] width 260 height 309
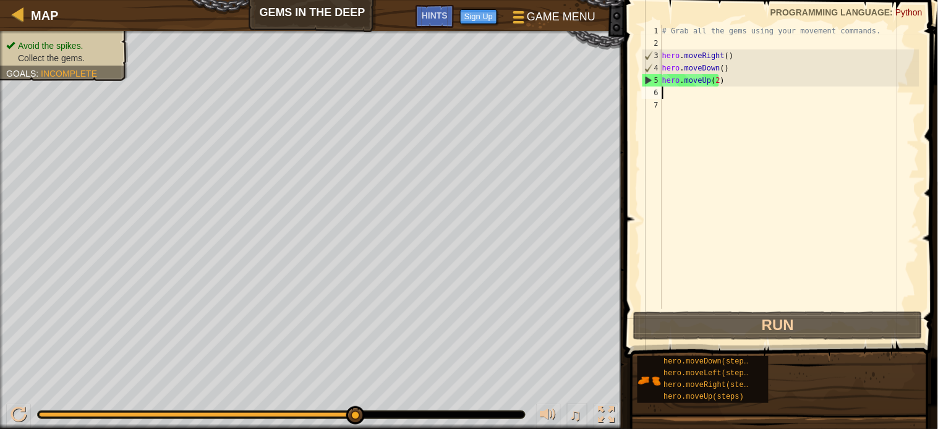
type textarea "h"
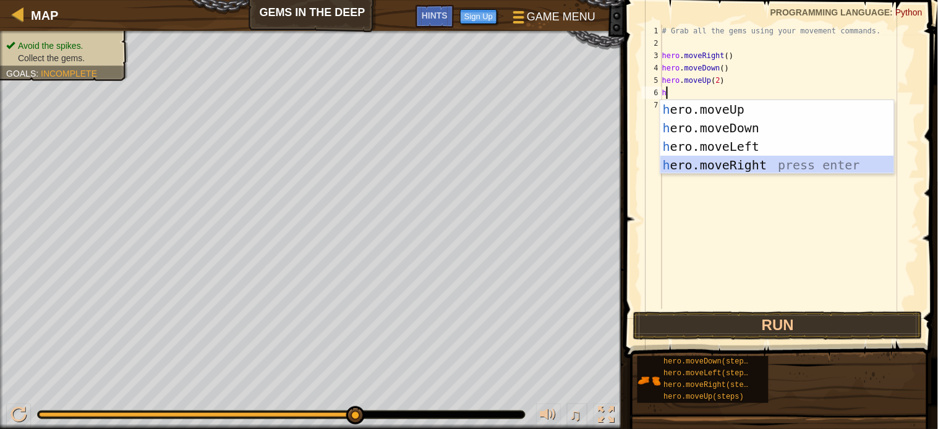
click at [723, 164] on div "h ero.moveUp press enter h ero.moveDown press enter h ero.moveLeft press enter …" at bounding box center [777, 155] width 234 height 111
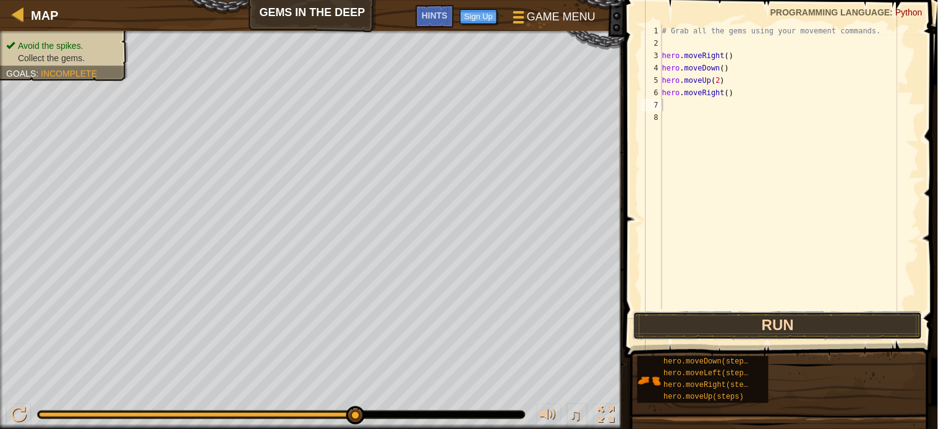
click at [777, 318] on button "Run" at bounding box center [777, 326] width 289 height 28
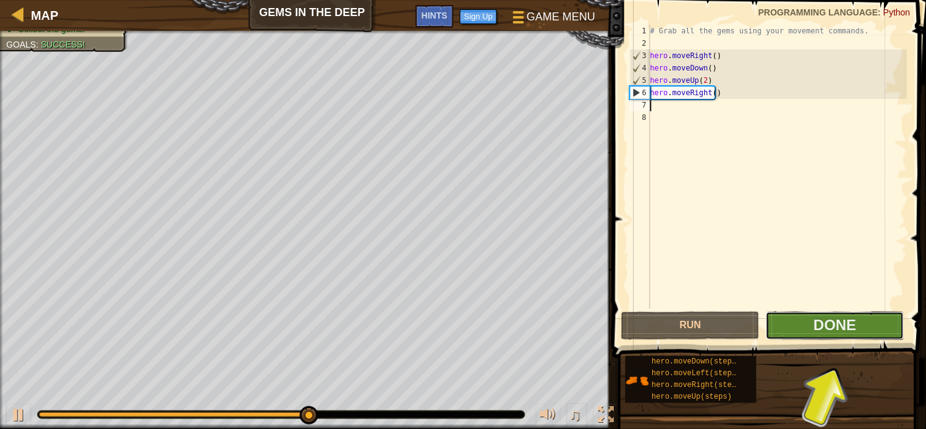
click at [869, 330] on button "Done" at bounding box center [835, 326] width 138 height 28
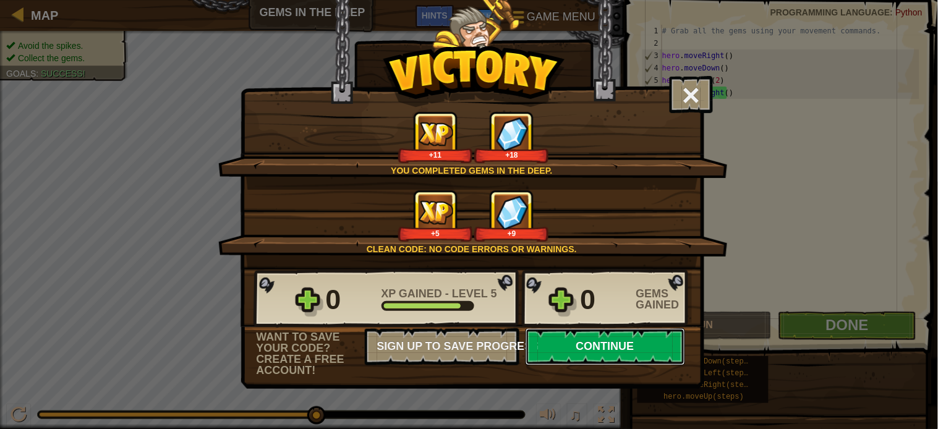
click at [600, 365] on button "Continue" at bounding box center [606, 346] width 160 height 37
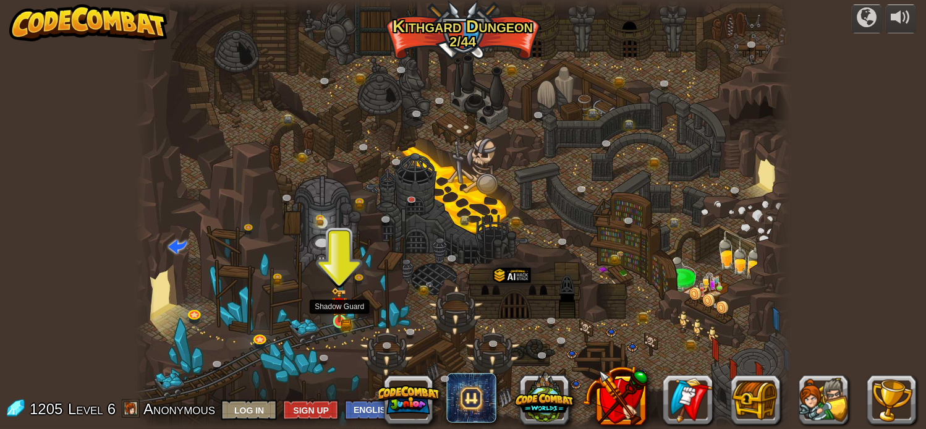
click at [347, 313] on img at bounding box center [339, 304] width 16 height 35
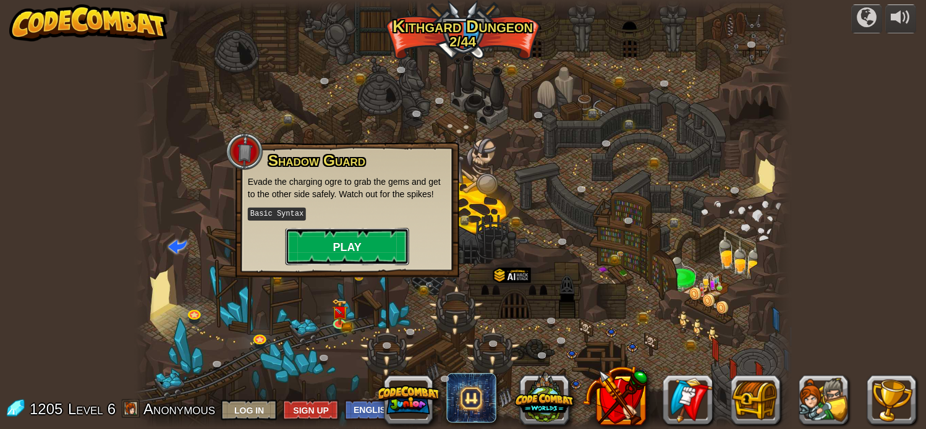
click at [365, 242] on button "Play" at bounding box center [348, 246] width 124 height 37
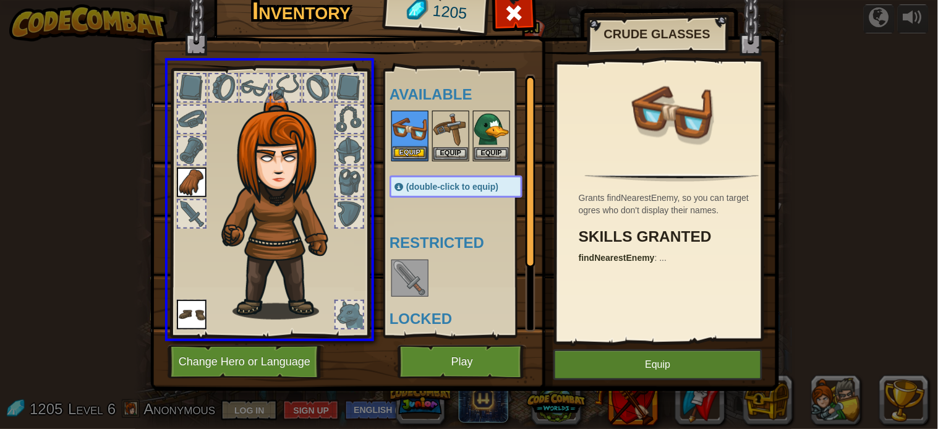
drag, startPoint x: 417, startPoint y: 139, endPoint x: 406, endPoint y: 150, distance: 15.3
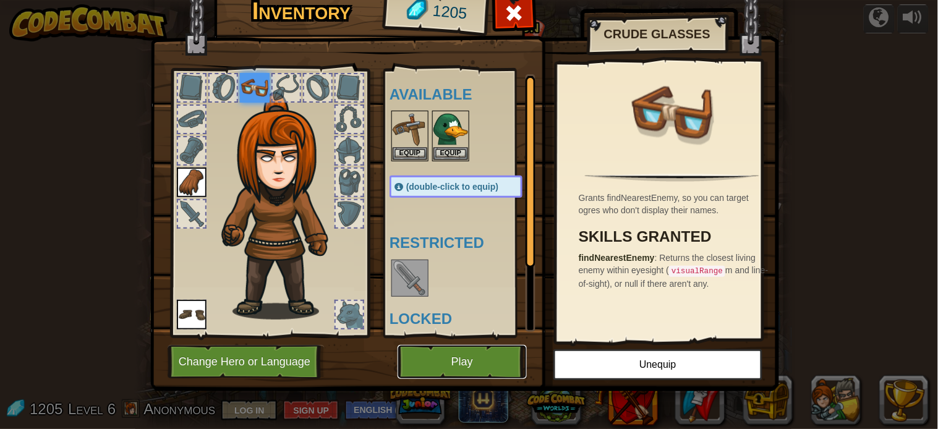
click at [487, 368] on button "Play" at bounding box center [462, 362] width 129 height 34
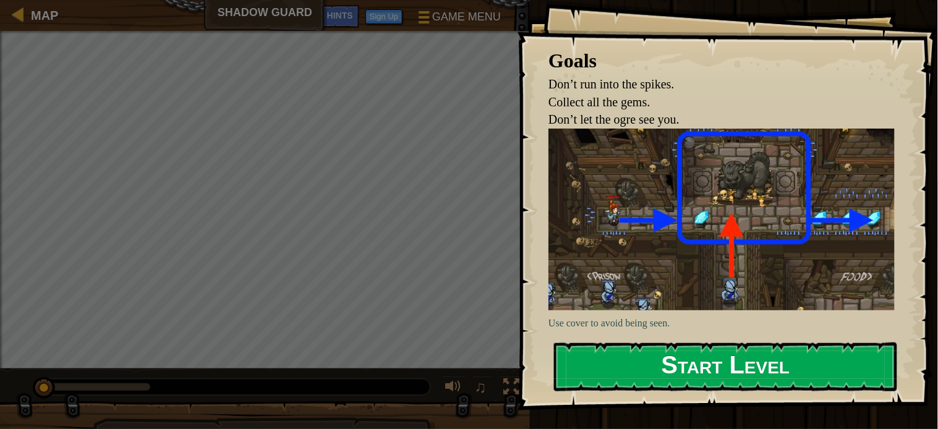
click at [696, 365] on button "Start Level" at bounding box center [725, 367] width 343 height 49
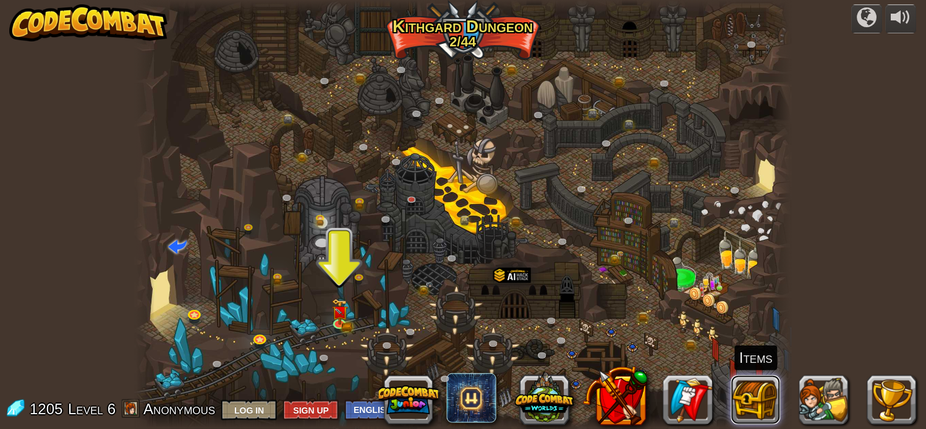
click at [759, 400] on button at bounding box center [755, 399] width 49 height 49
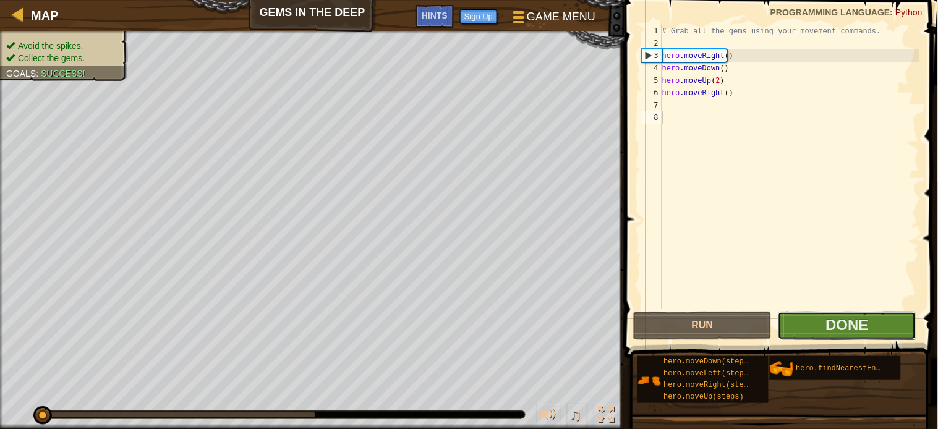
click at [818, 322] on button "Done" at bounding box center [847, 326] width 138 height 28
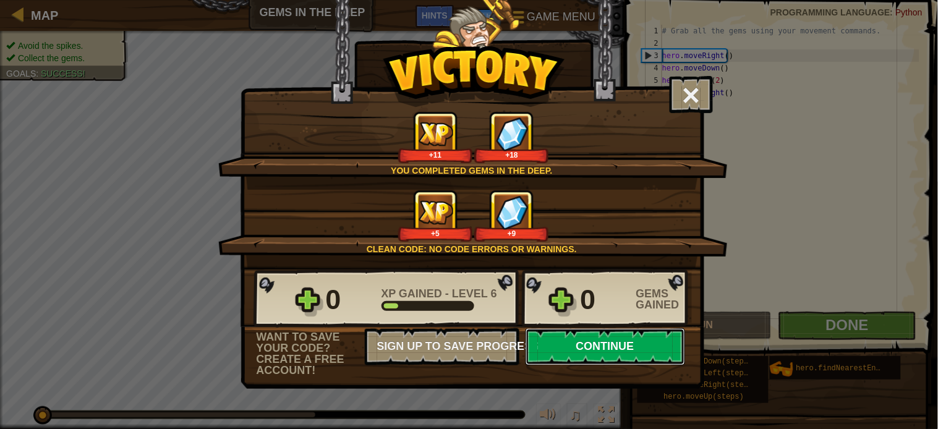
click at [584, 365] on button "Continue" at bounding box center [606, 346] width 160 height 37
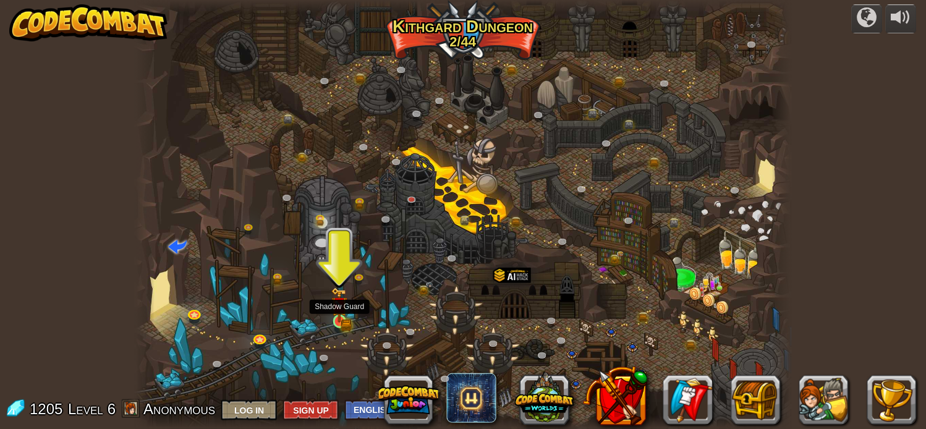
click at [347, 304] on img at bounding box center [339, 304] width 16 height 35
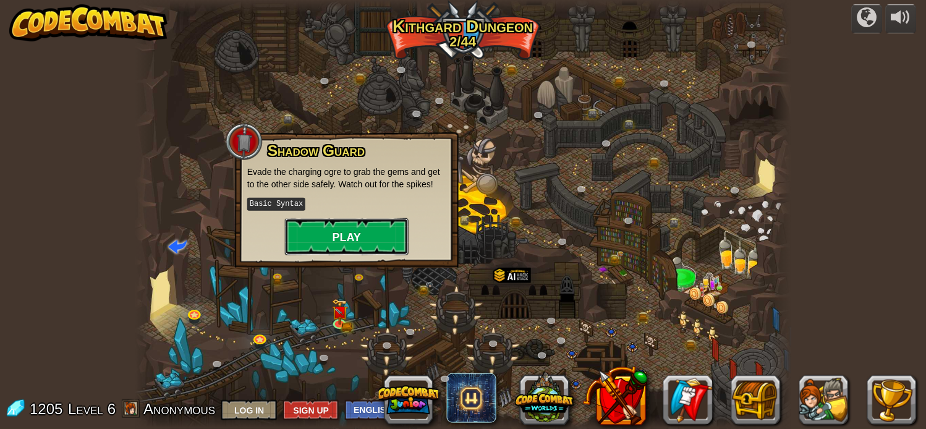
click at [365, 233] on button "Play" at bounding box center [347, 236] width 124 height 37
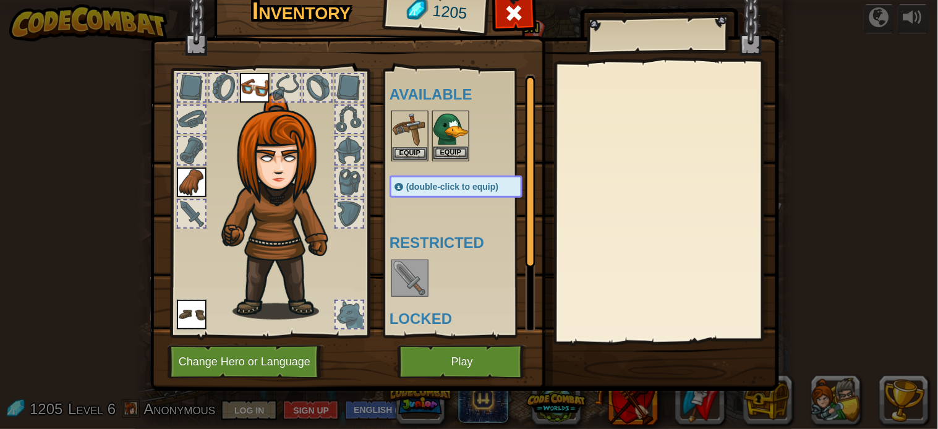
click at [441, 144] on img at bounding box center [450, 129] width 35 height 35
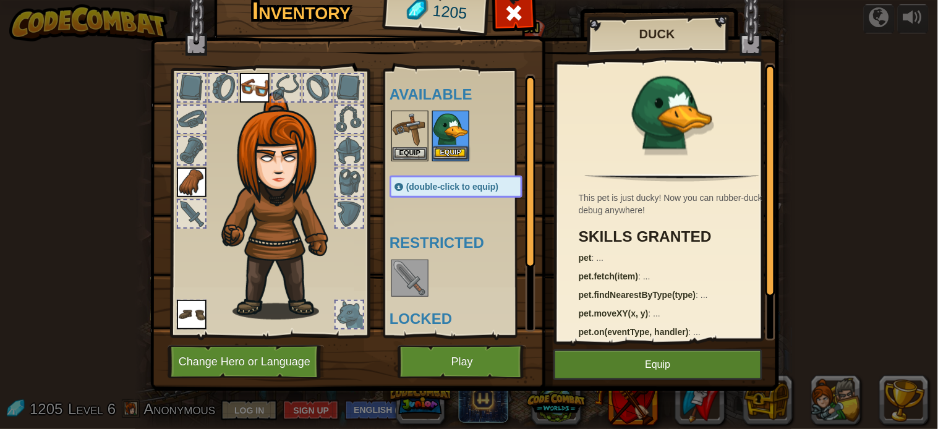
click at [441, 143] on img at bounding box center [450, 129] width 35 height 35
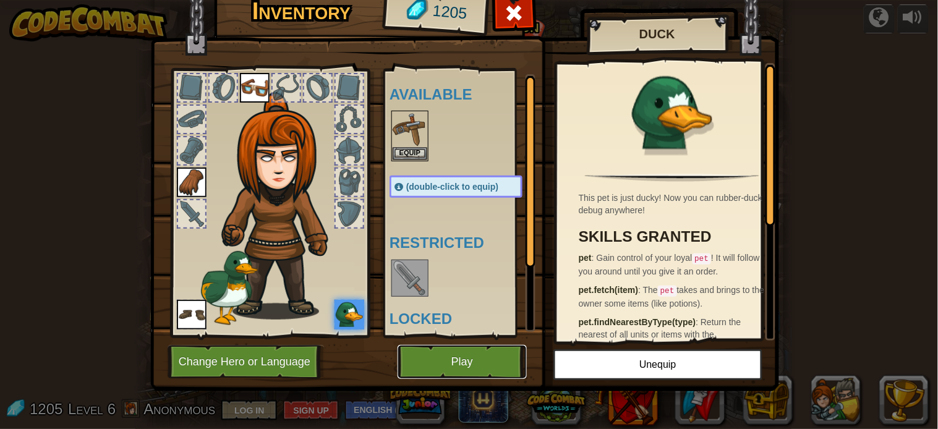
click at [436, 365] on button "Play" at bounding box center [462, 362] width 129 height 34
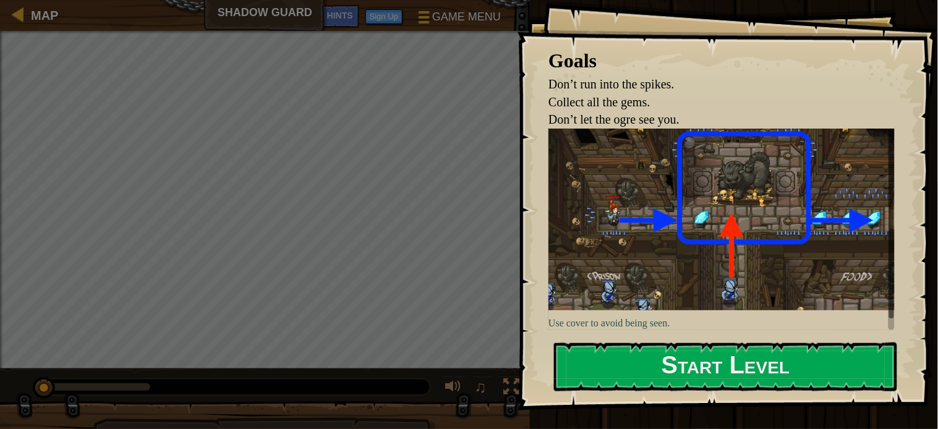
click at [583, 245] on img at bounding box center [727, 220] width 358 height 182
click at [606, 310] on div "Use cover to avoid being seen." at bounding box center [727, 230] width 358 height 202
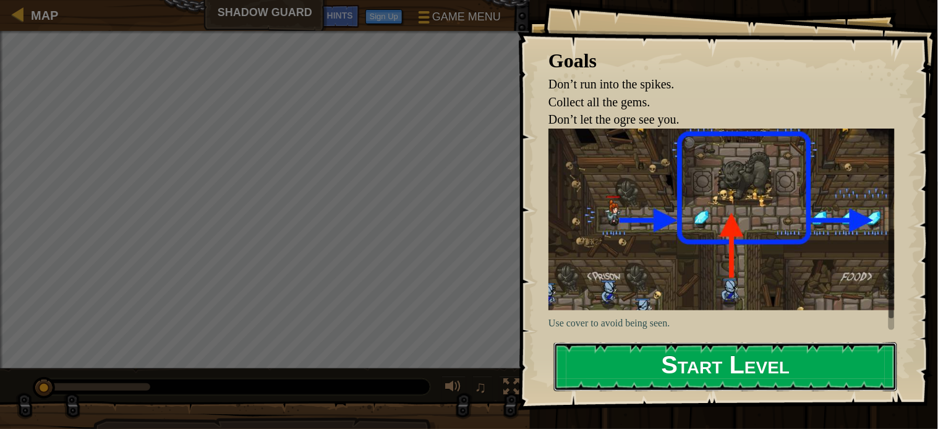
click at [610, 355] on button "Start Level" at bounding box center [725, 367] width 343 height 49
